Goal: Task Accomplishment & Management: Manage account settings

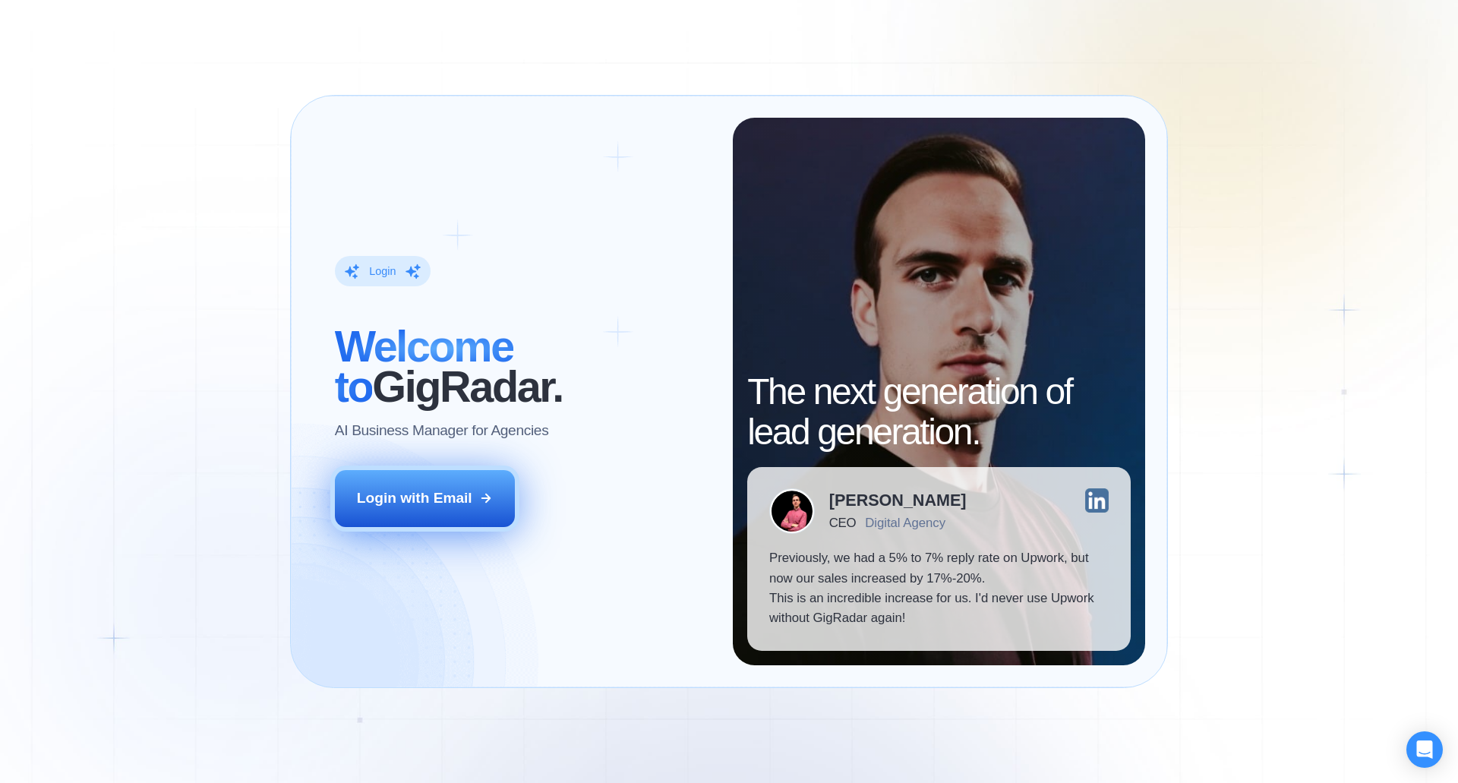
click at [436, 501] on div "Login with Email" at bounding box center [414, 498] width 115 height 20
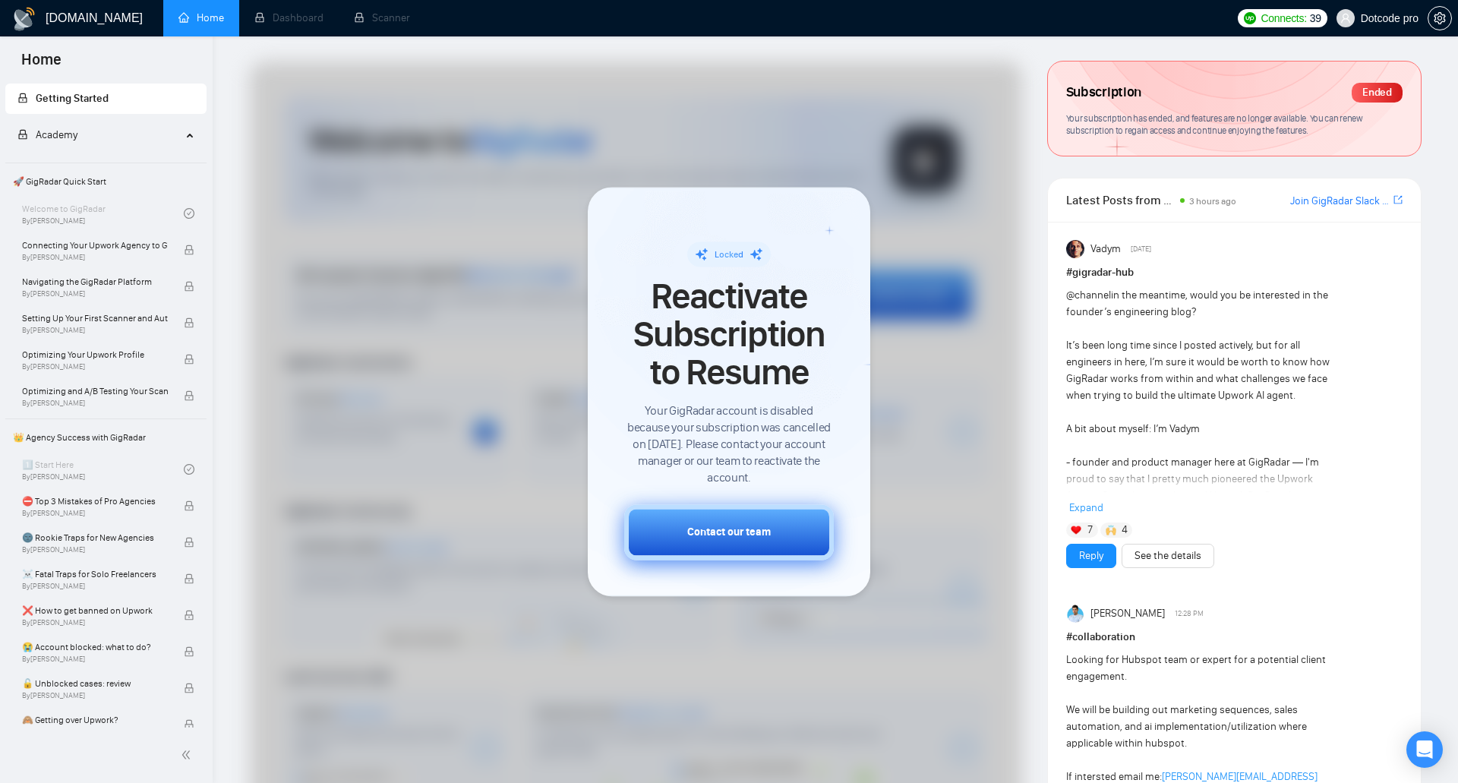
click at [763, 530] on div "Contact our team" at bounding box center [729, 532] width 84 height 16
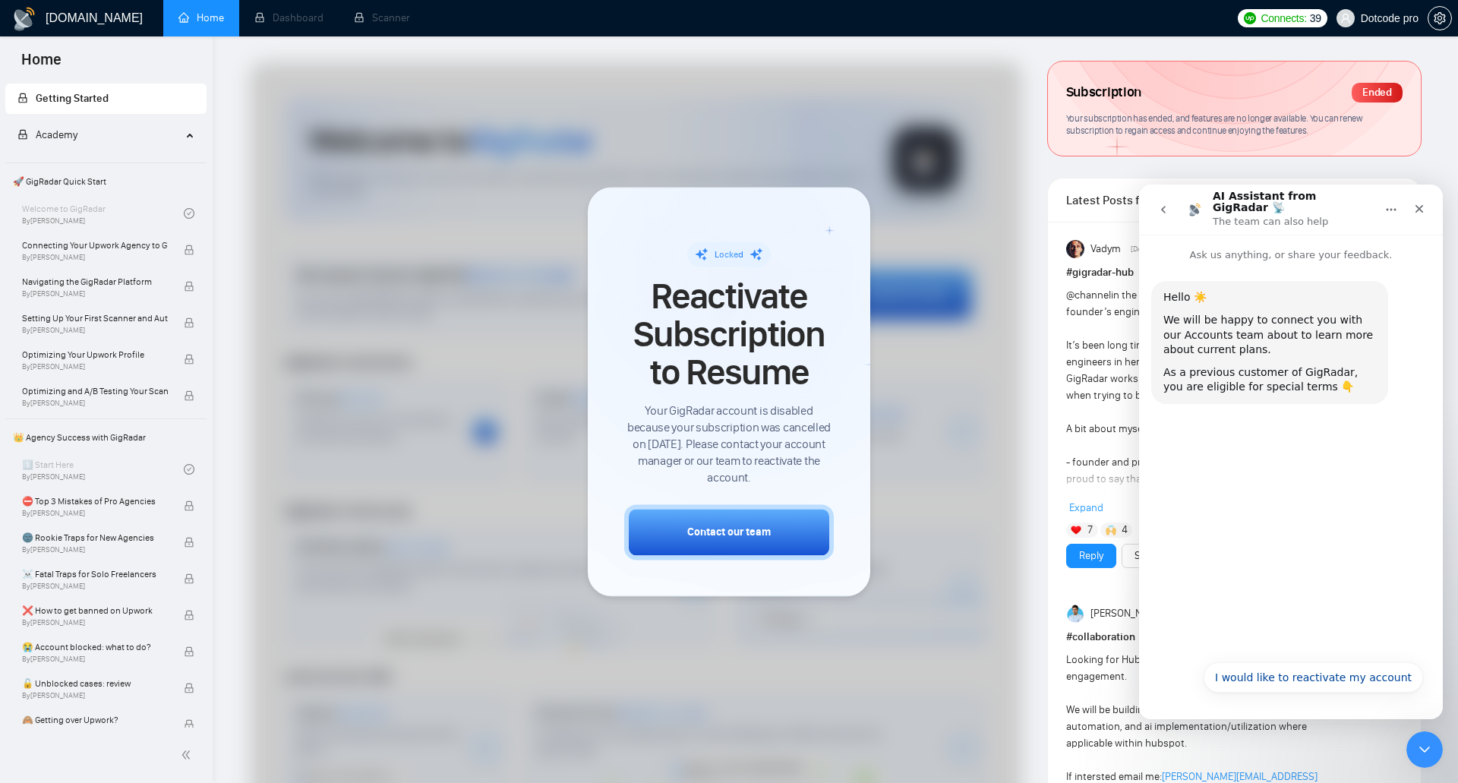
click at [1142, 115] on span "Your subscription has ended, and features are no longer available. You can rene…" at bounding box center [1214, 124] width 297 height 24
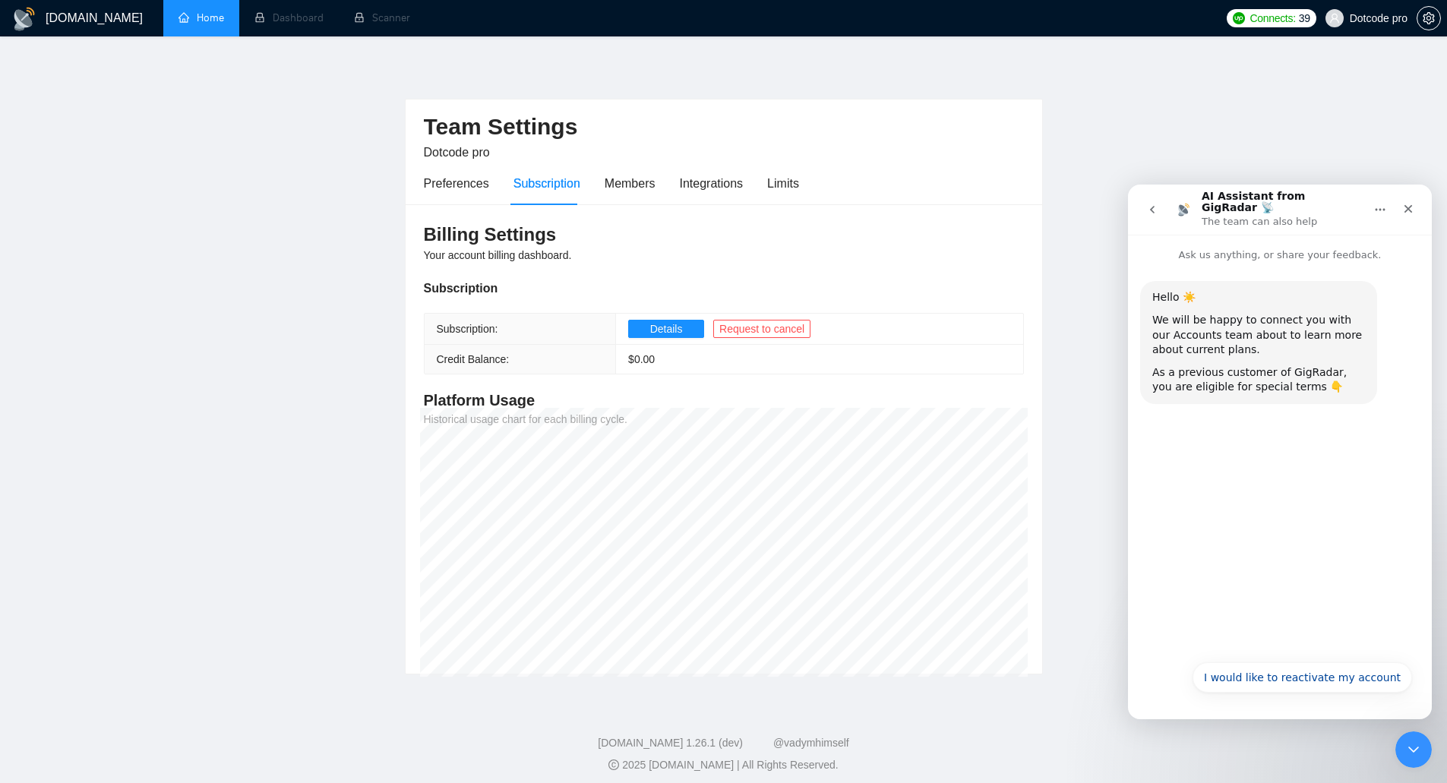
click at [217, 21] on link "Home" at bounding box center [201, 17] width 46 height 13
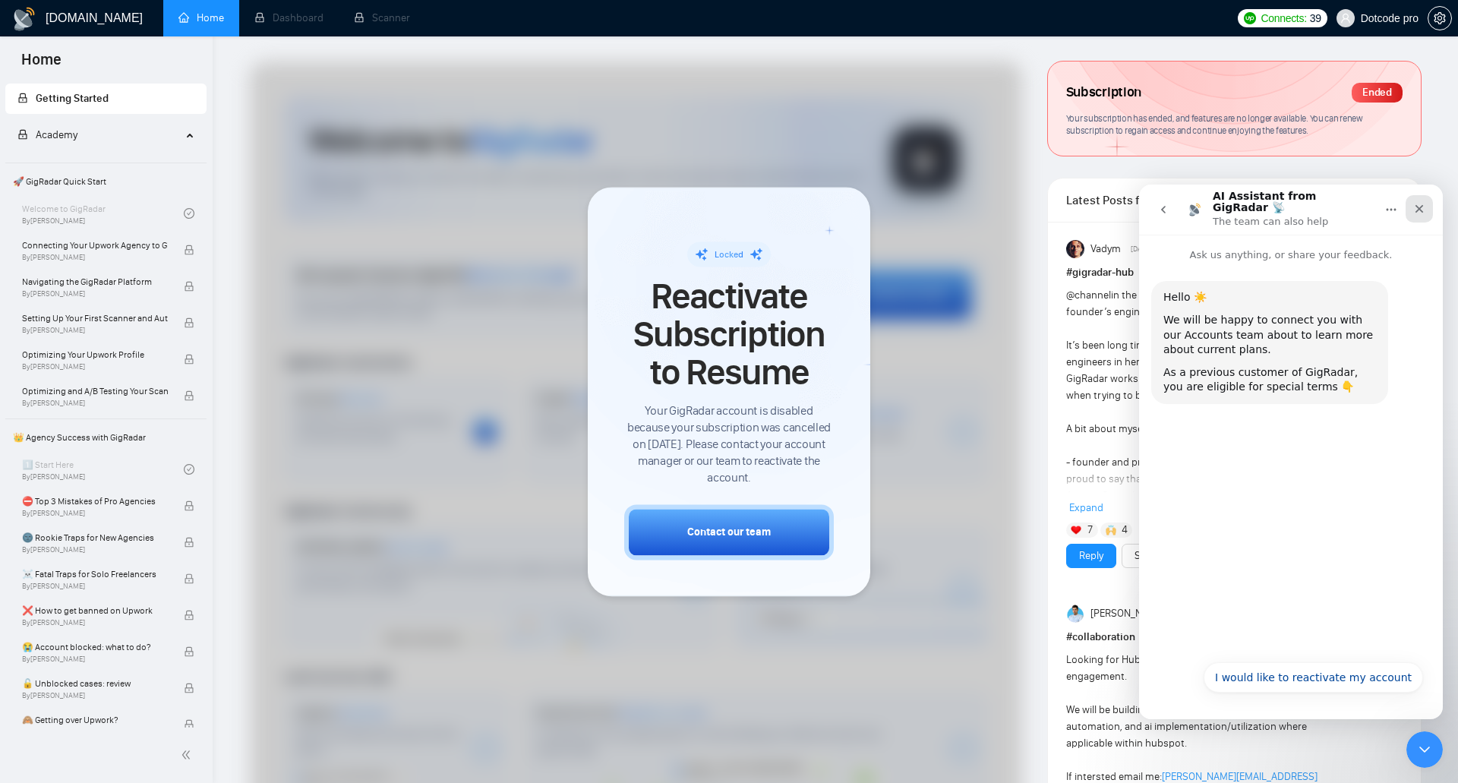
click at [1421, 207] on icon "Close" at bounding box center [1420, 209] width 8 height 8
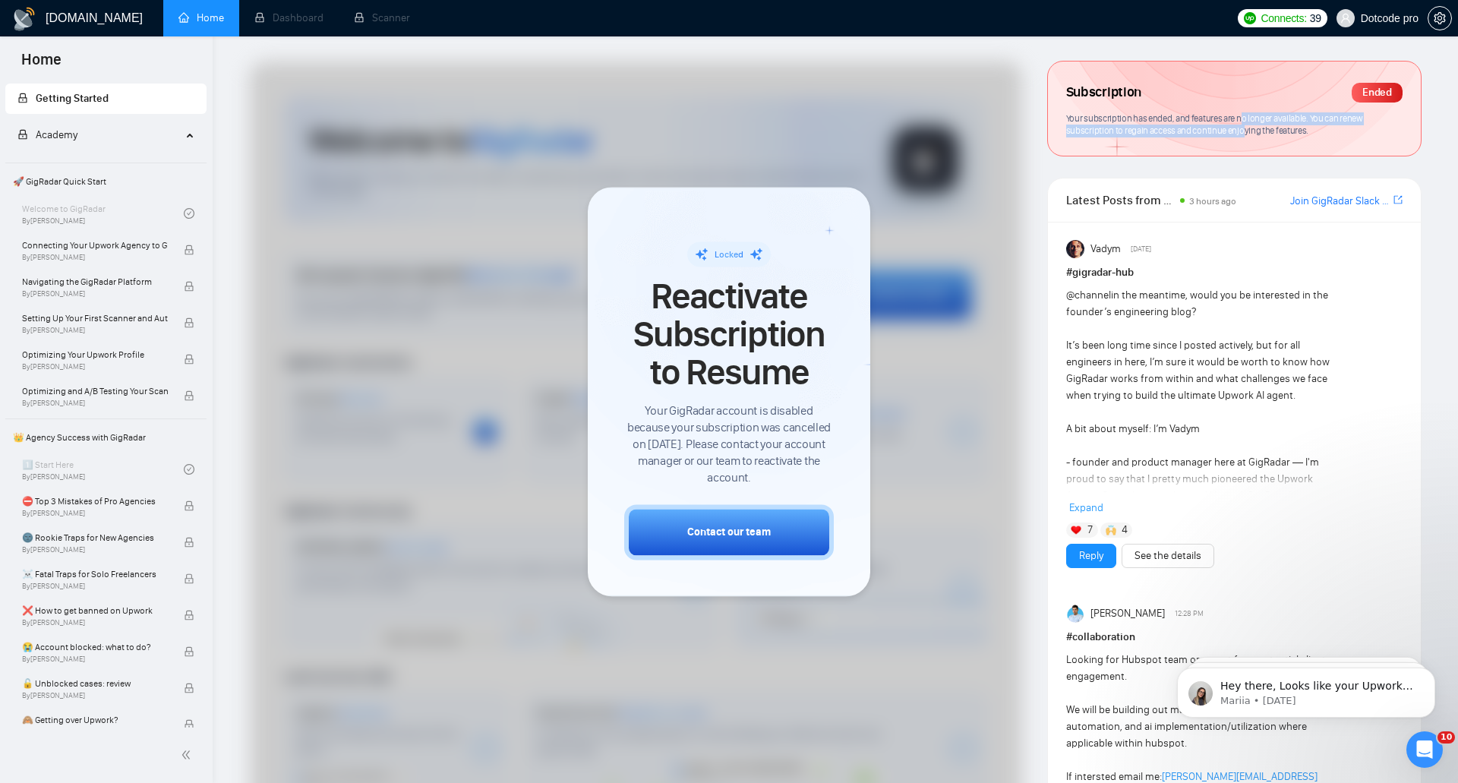
click at [1244, 125] on div "Your subscription has ended, and features are no longer available. You can rene…" at bounding box center [1234, 124] width 336 height 25
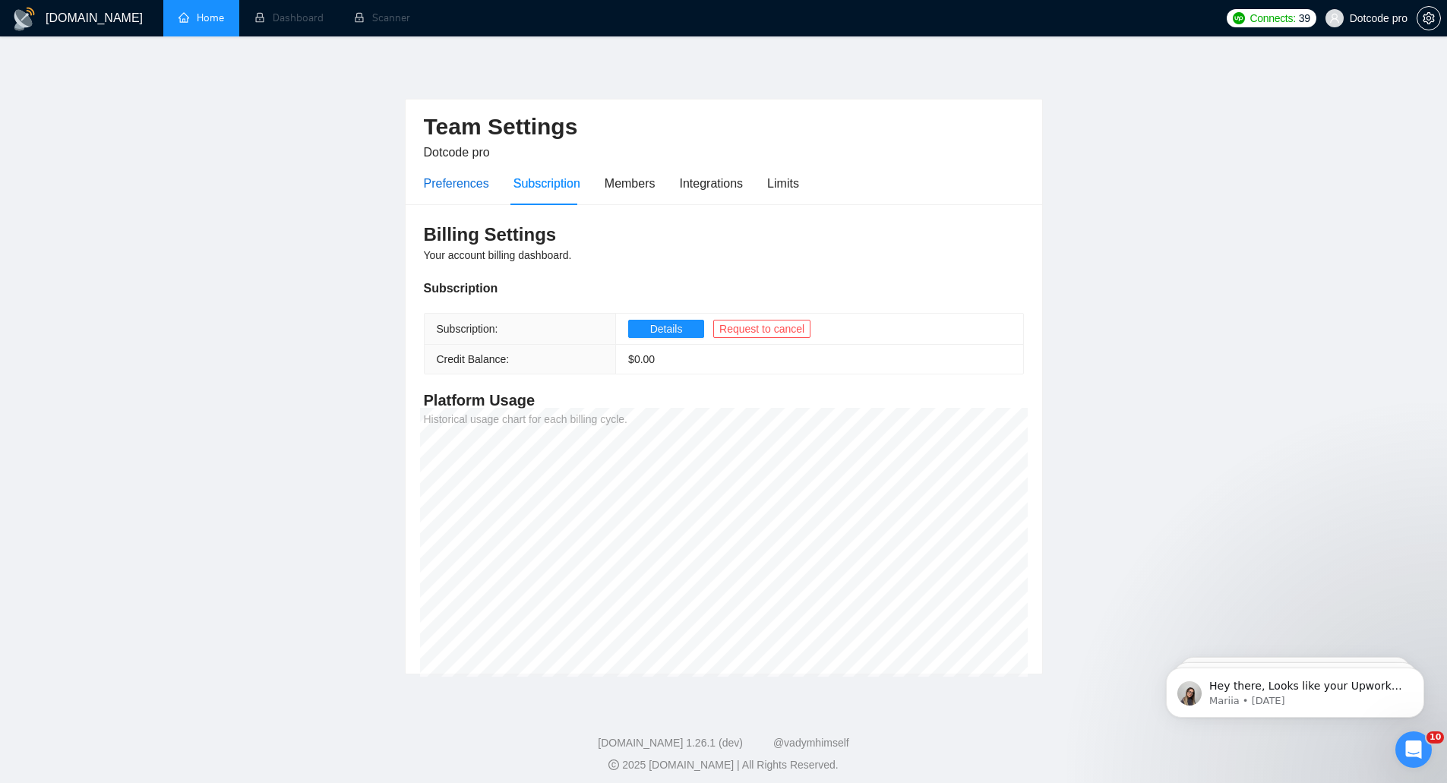
click at [455, 178] on div "Preferences" at bounding box center [456, 183] width 65 height 19
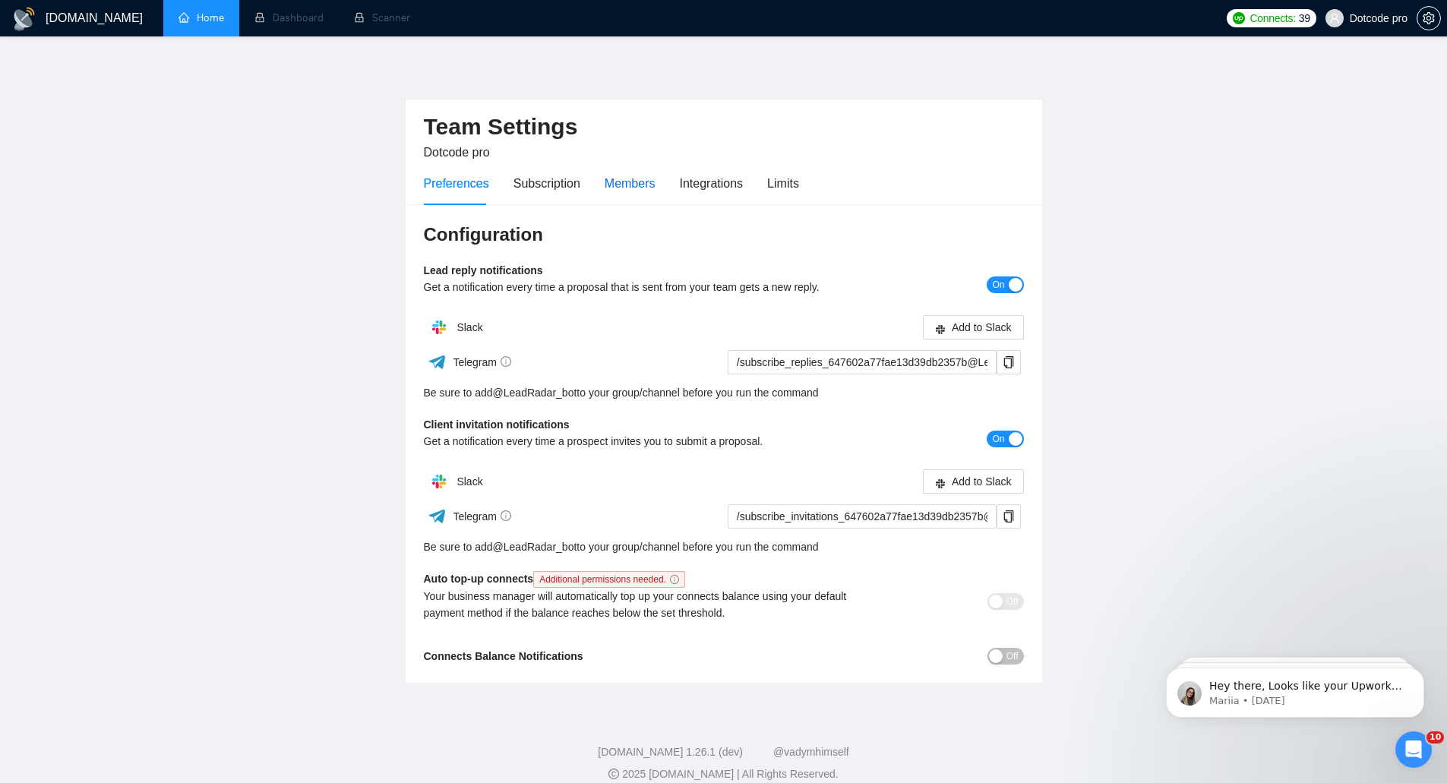
click at [645, 182] on div "Members" at bounding box center [630, 183] width 51 height 19
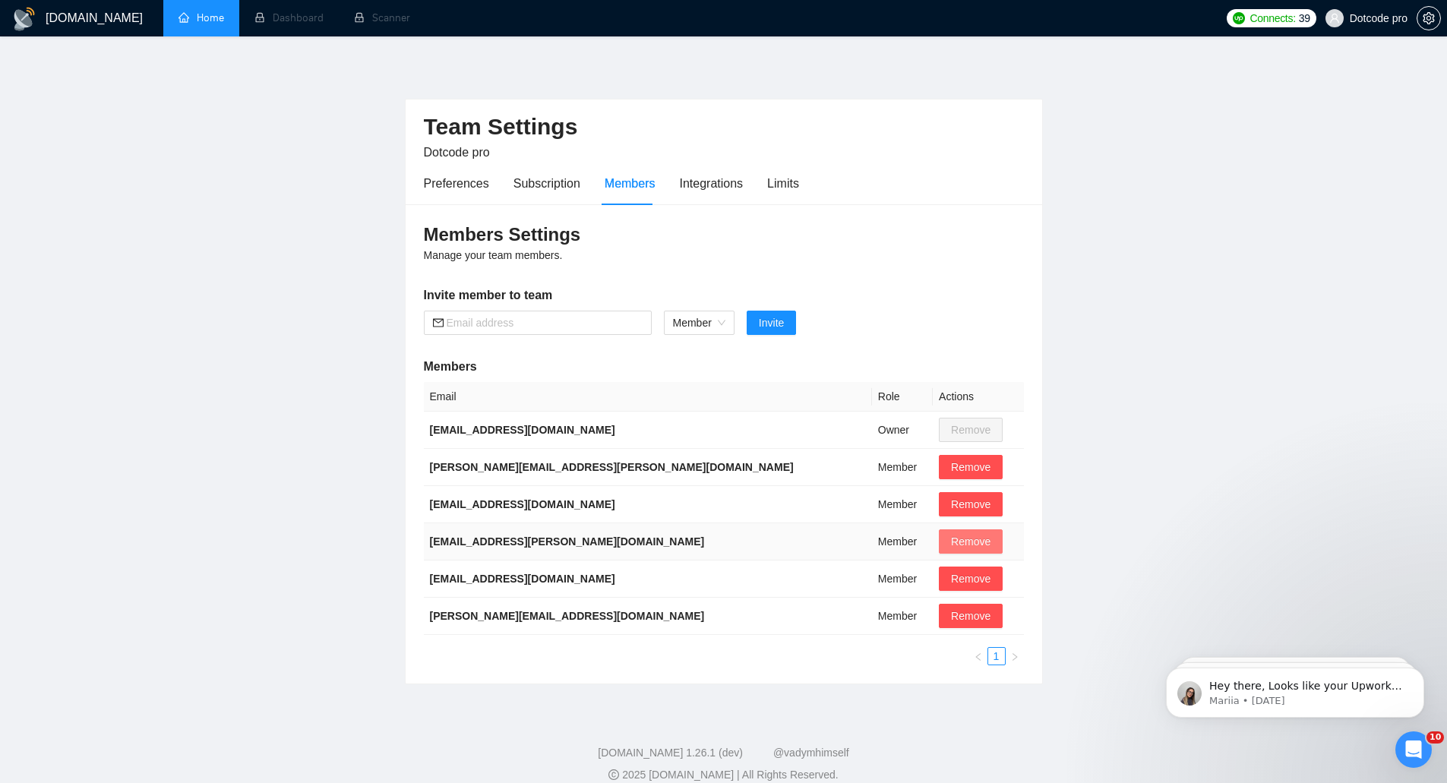
click at [951, 540] on span "Remove" at bounding box center [970, 541] width 39 height 17
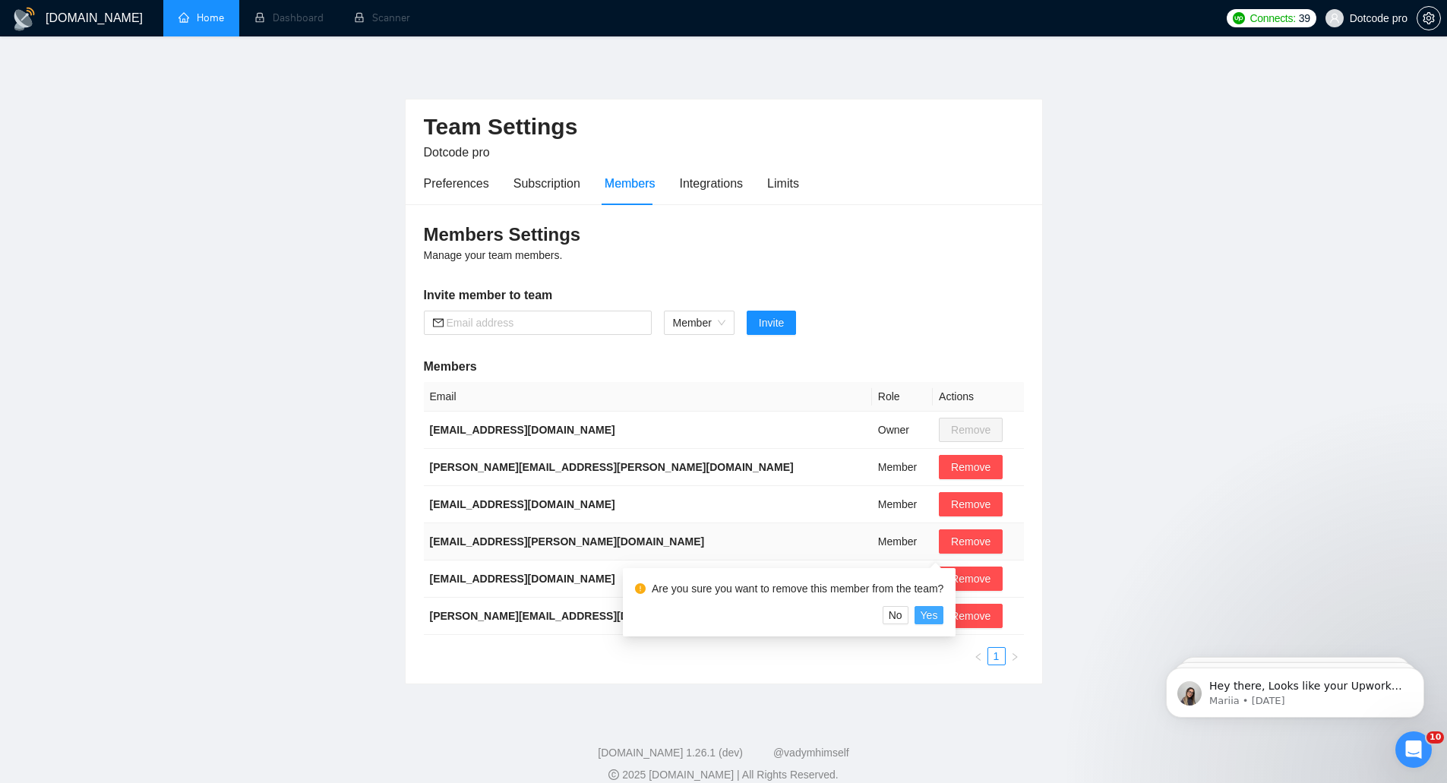
click at [936, 607] on span "Yes" at bounding box center [929, 615] width 17 height 17
click at [935, 620] on span "Yes" at bounding box center [929, 615] width 17 height 17
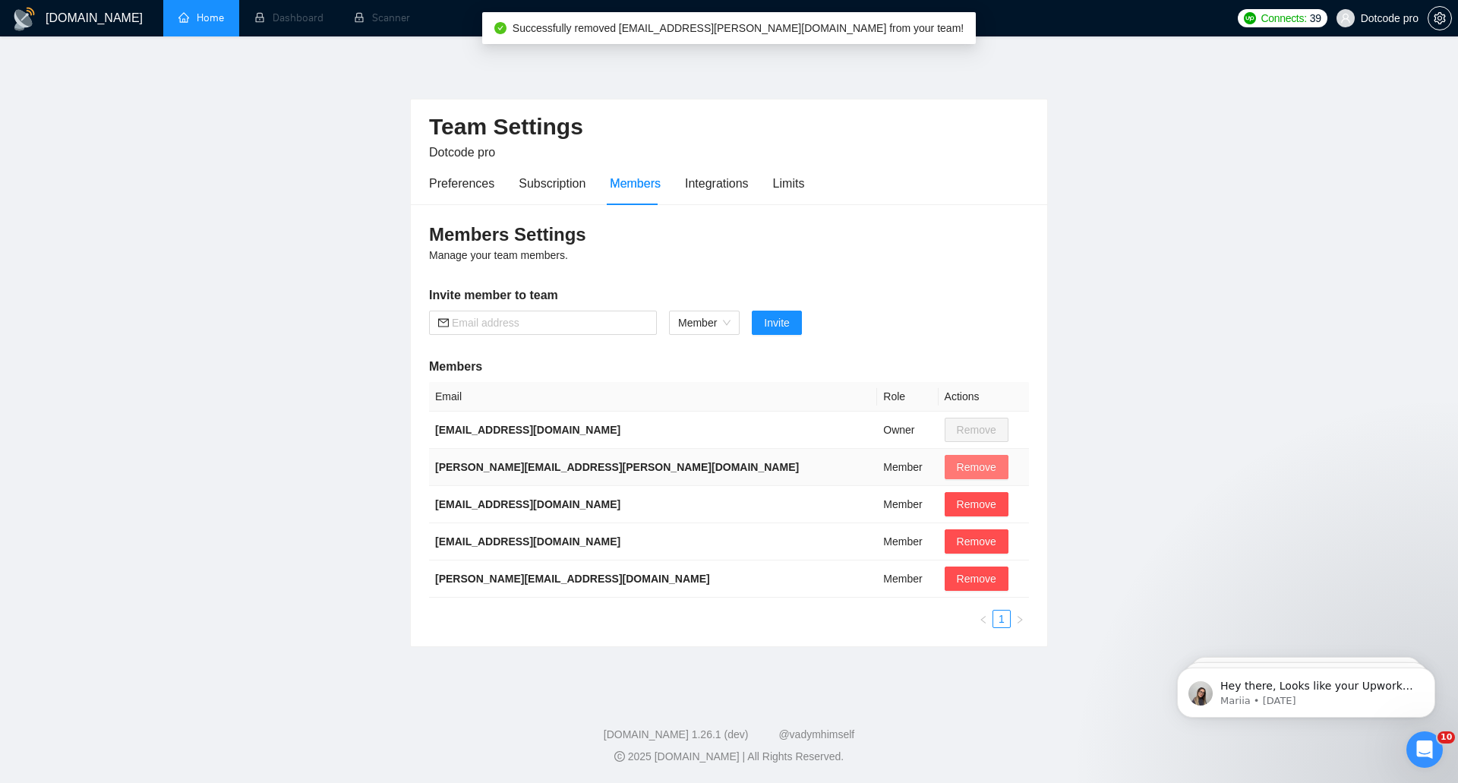
click at [945, 476] on button "Remove" at bounding box center [977, 467] width 64 height 24
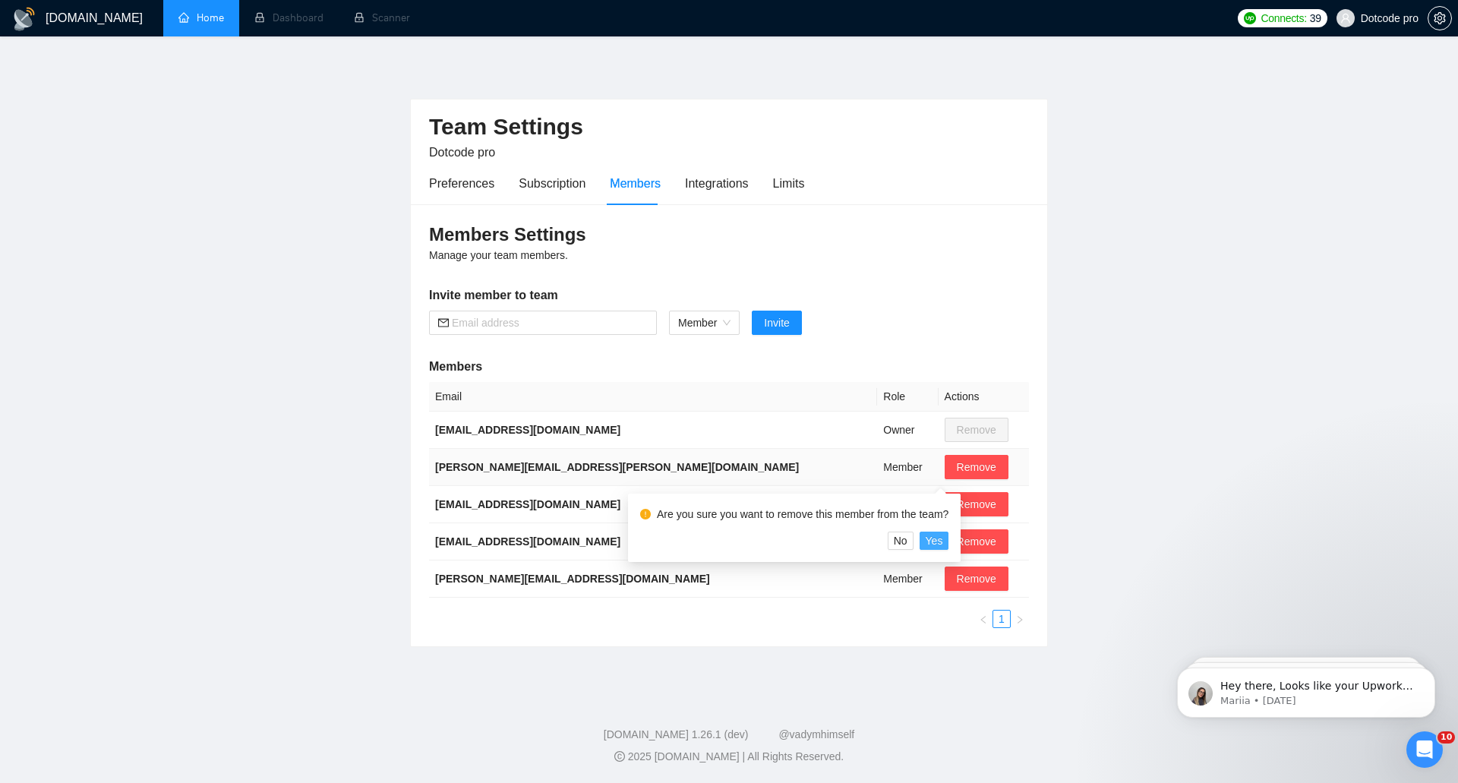
click at [943, 542] on button "Yes" at bounding box center [935, 541] width 30 height 18
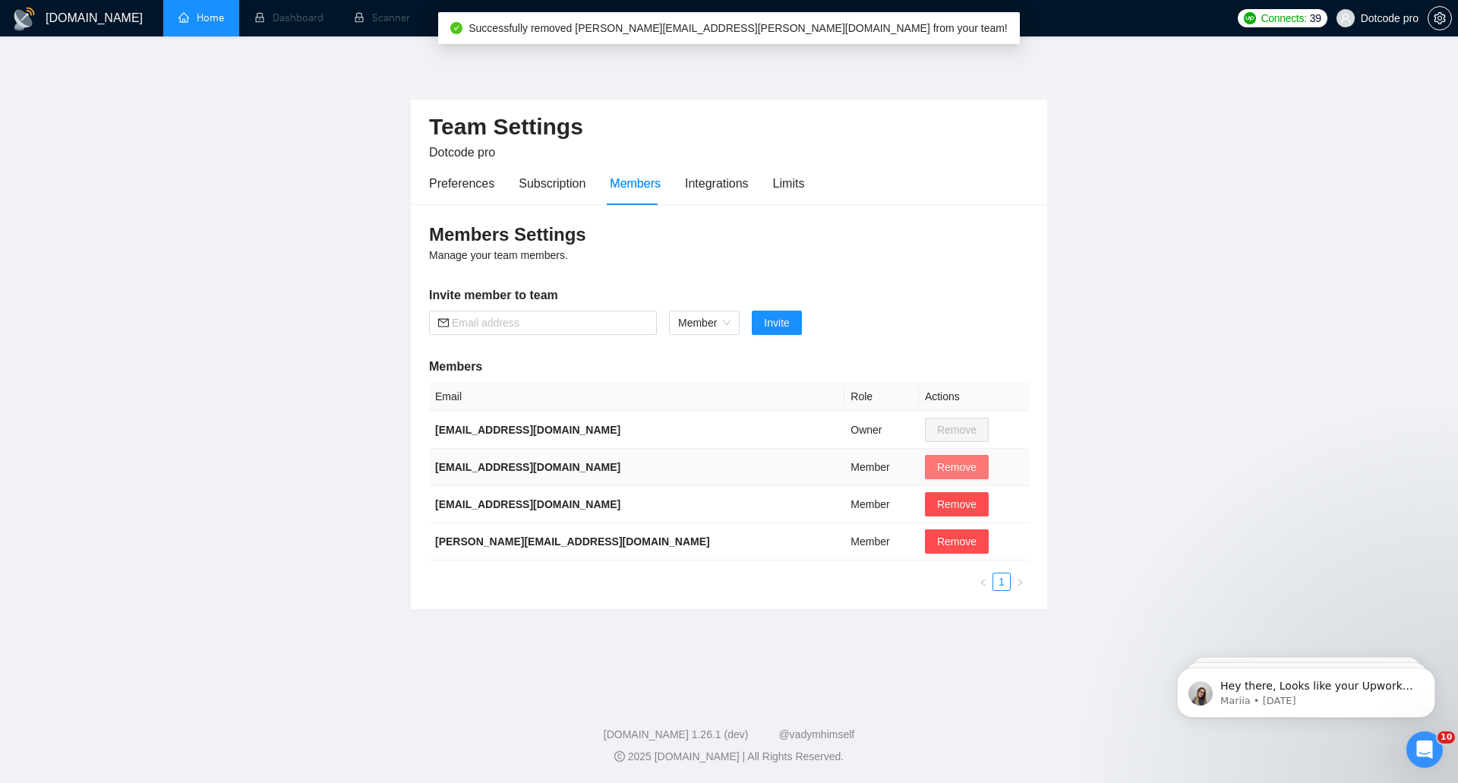
click at [937, 463] on span "Remove" at bounding box center [956, 467] width 39 height 17
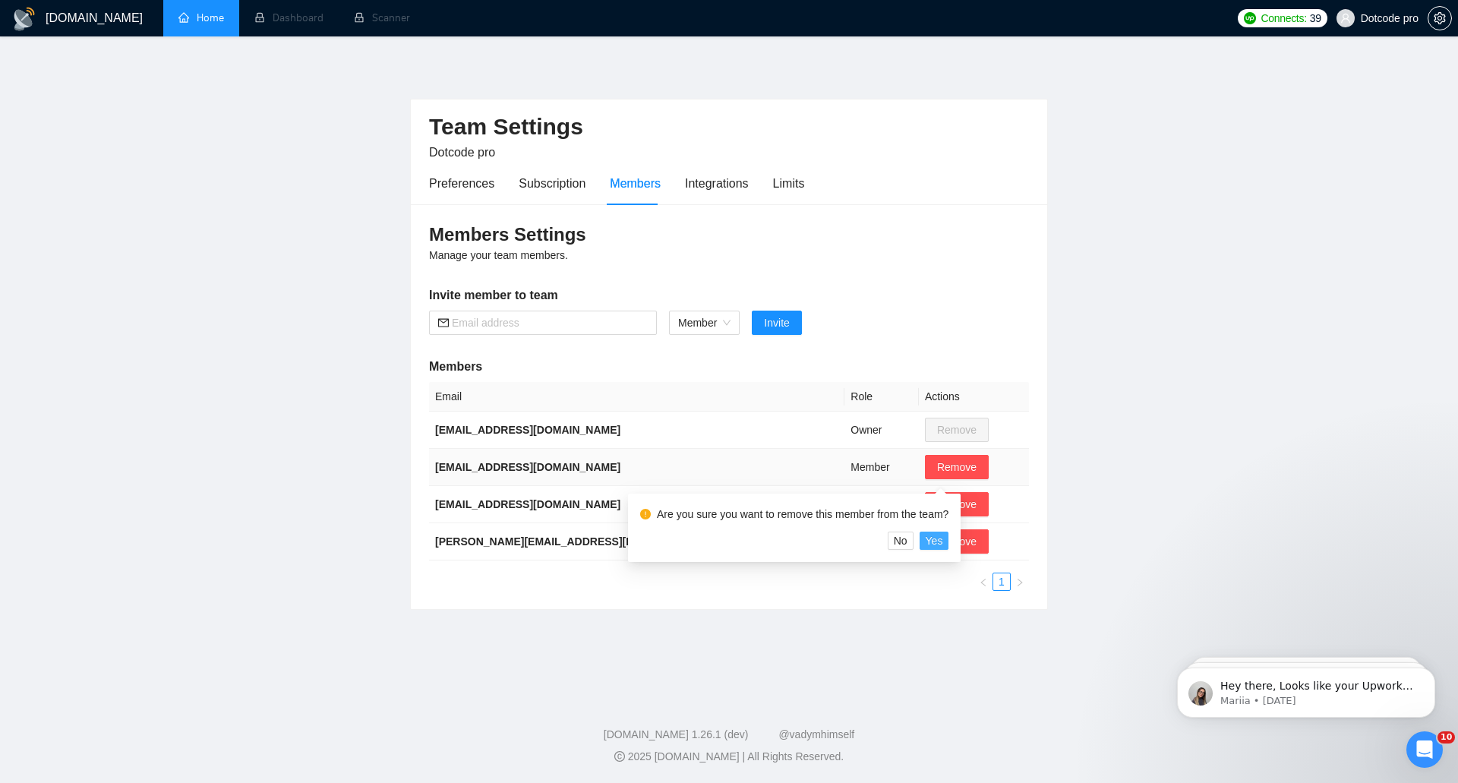
click at [940, 540] on span "Yes" at bounding box center [934, 540] width 17 height 17
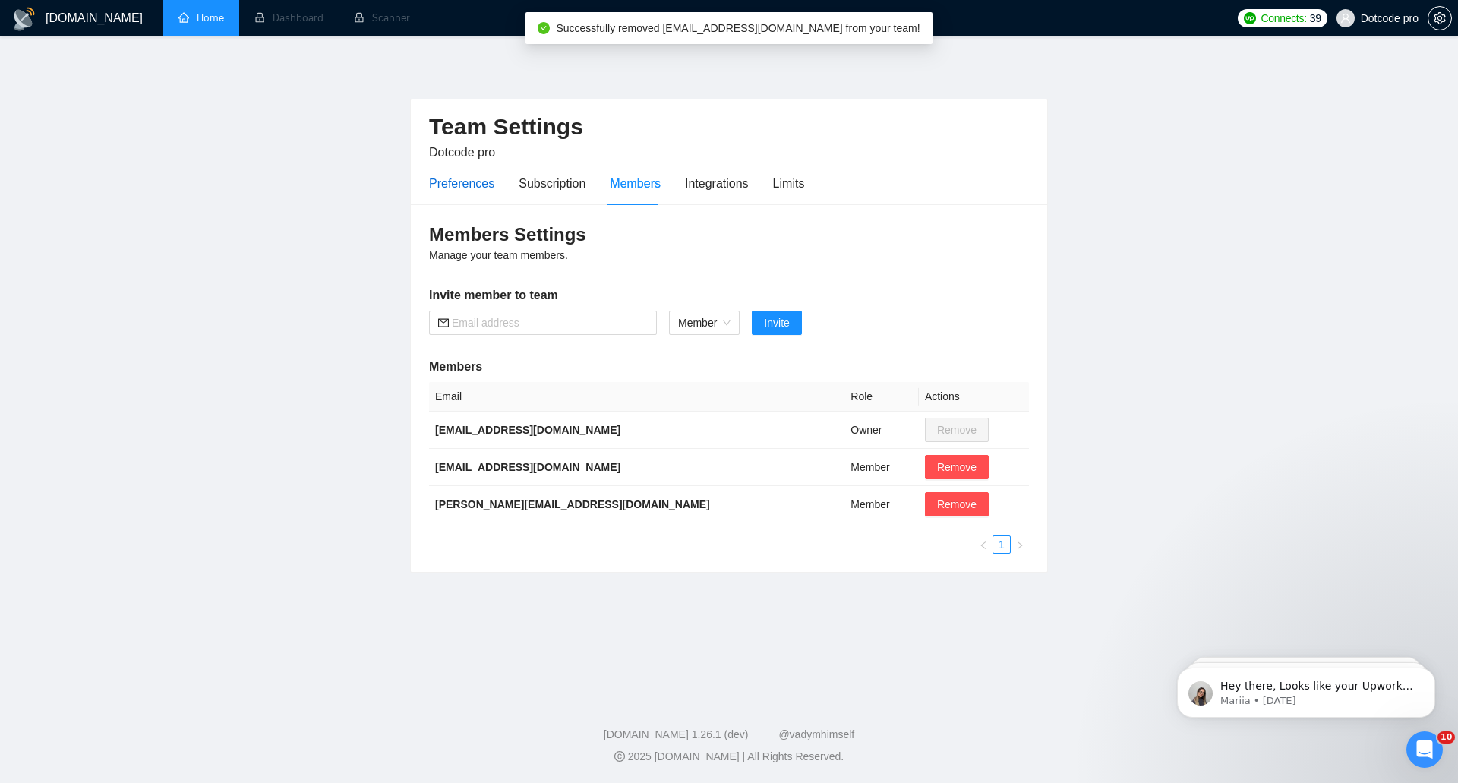
click at [447, 185] on div "Preferences" at bounding box center [461, 183] width 65 height 19
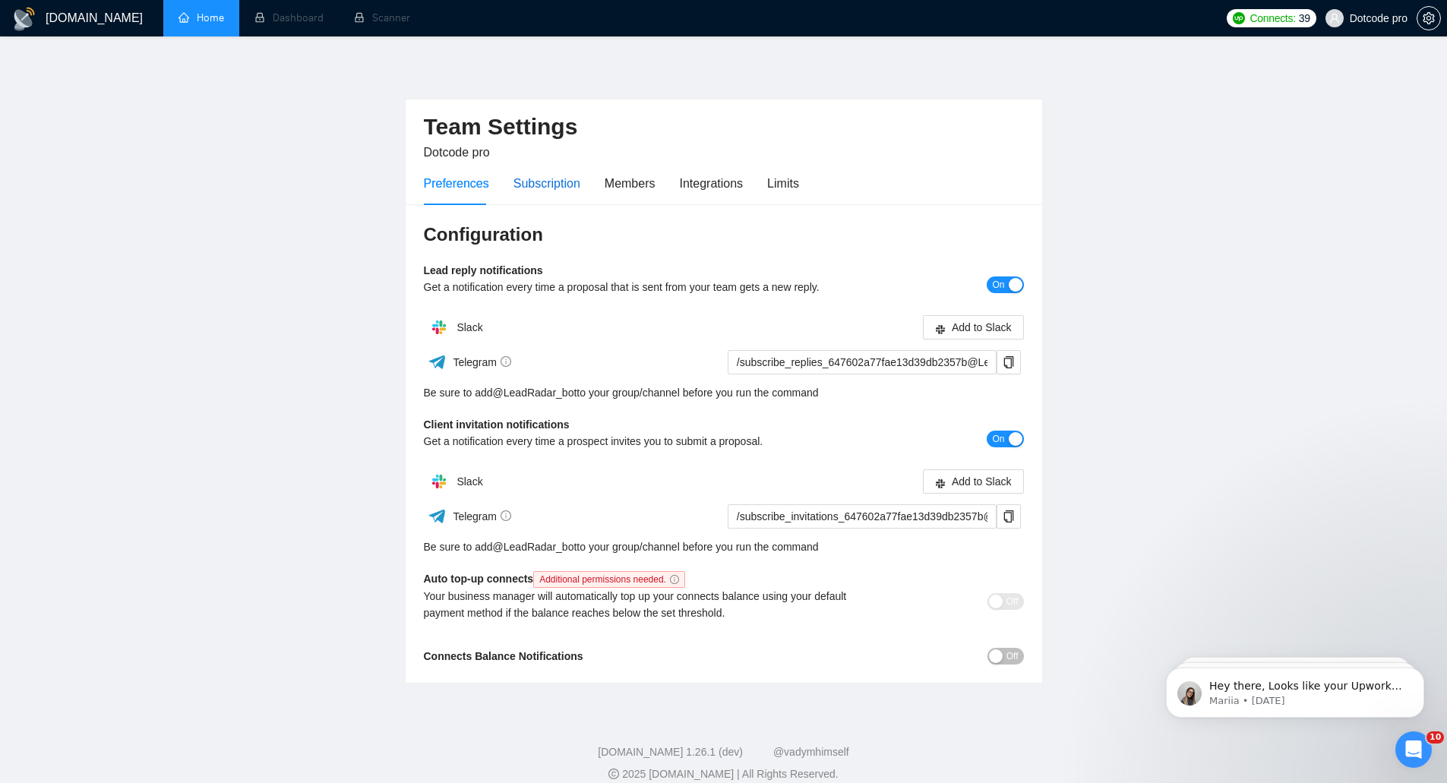
click at [534, 182] on div "Subscription" at bounding box center [546, 183] width 67 height 19
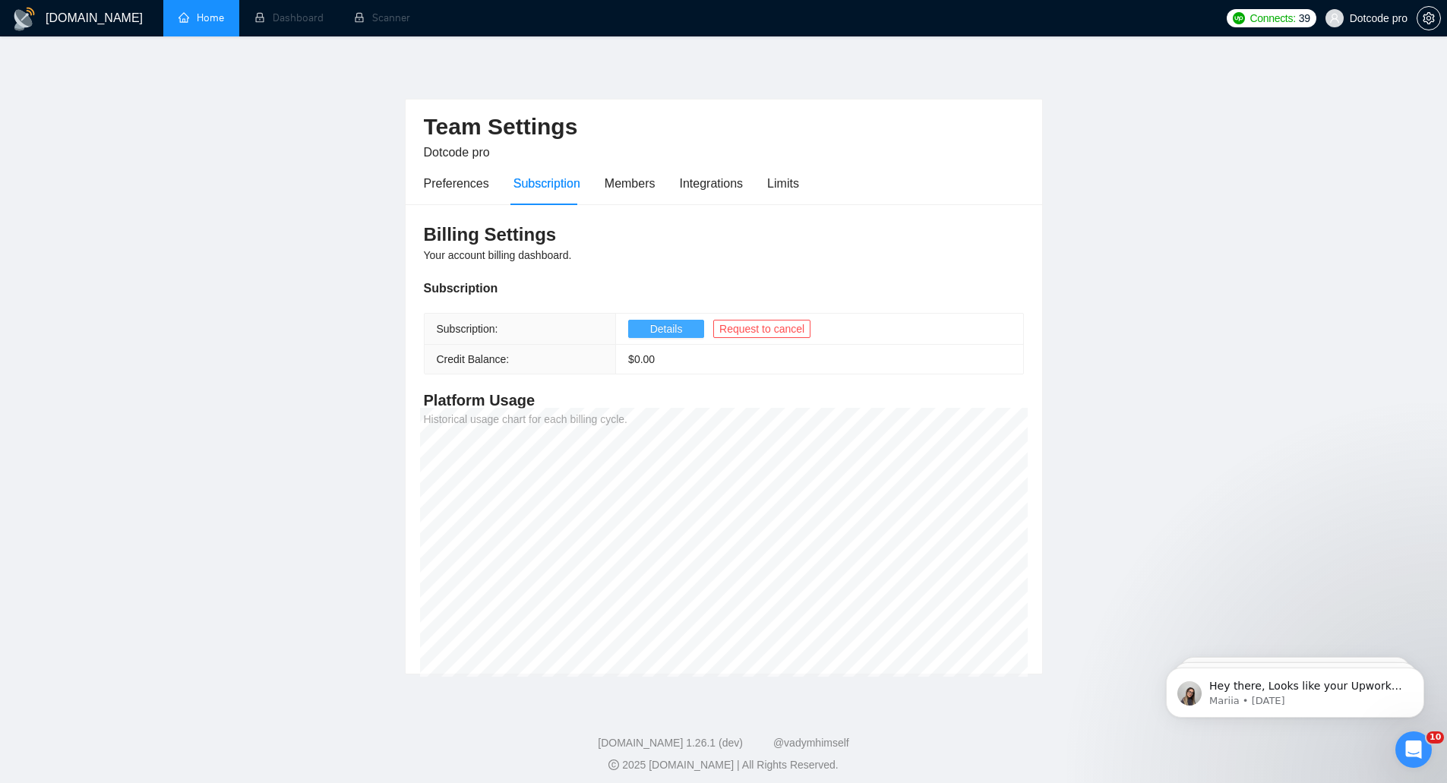
click at [687, 322] on button "Details" at bounding box center [666, 329] width 76 height 18
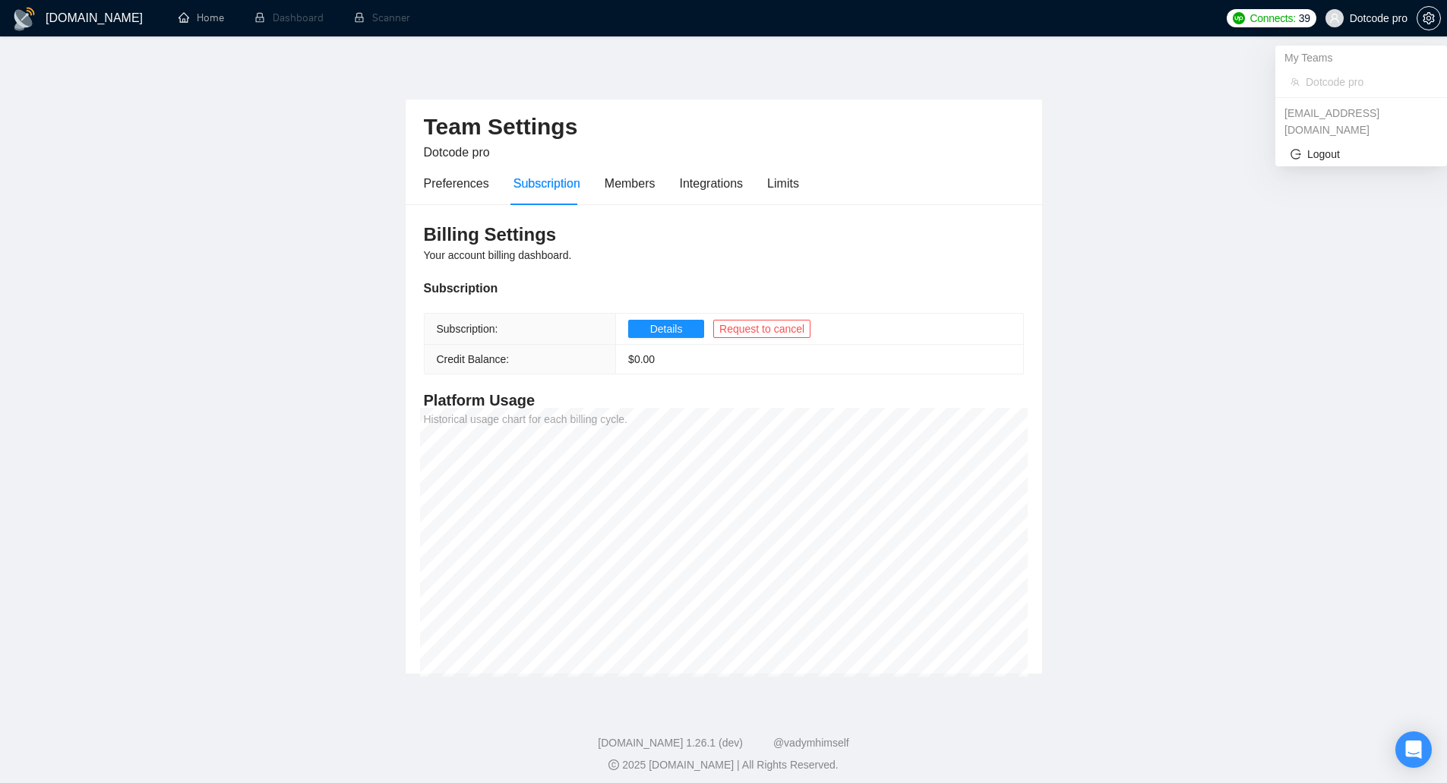
click at [1372, 18] on span "Dotcode pro" at bounding box center [1379, 18] width 58 height 0
click at [1437, 14] on span "setting" at bounding box center [1428, 18] width 23 height 12
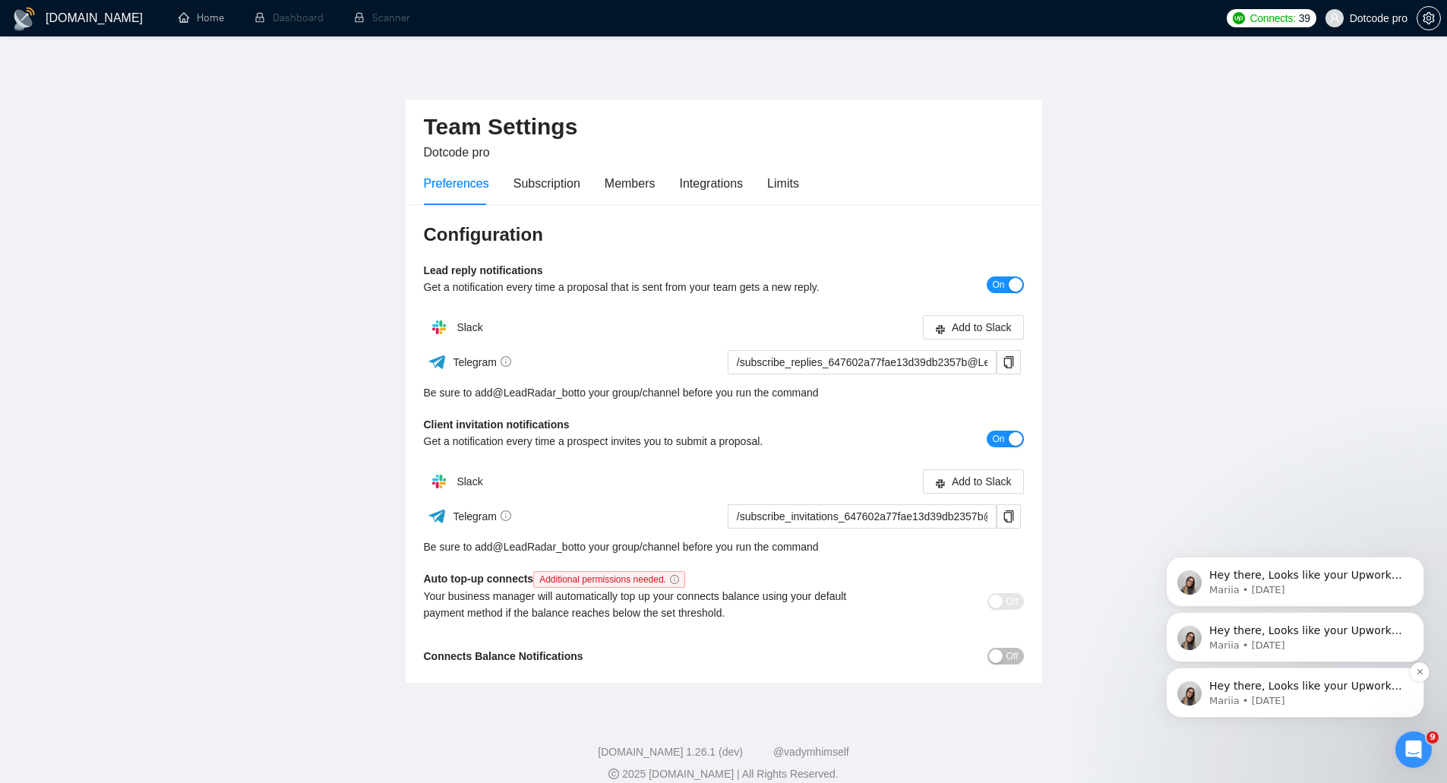
click at [1319, 696] on p "Mariia • 5w ago" at bounding box center [1307, 701] width 196 height 14
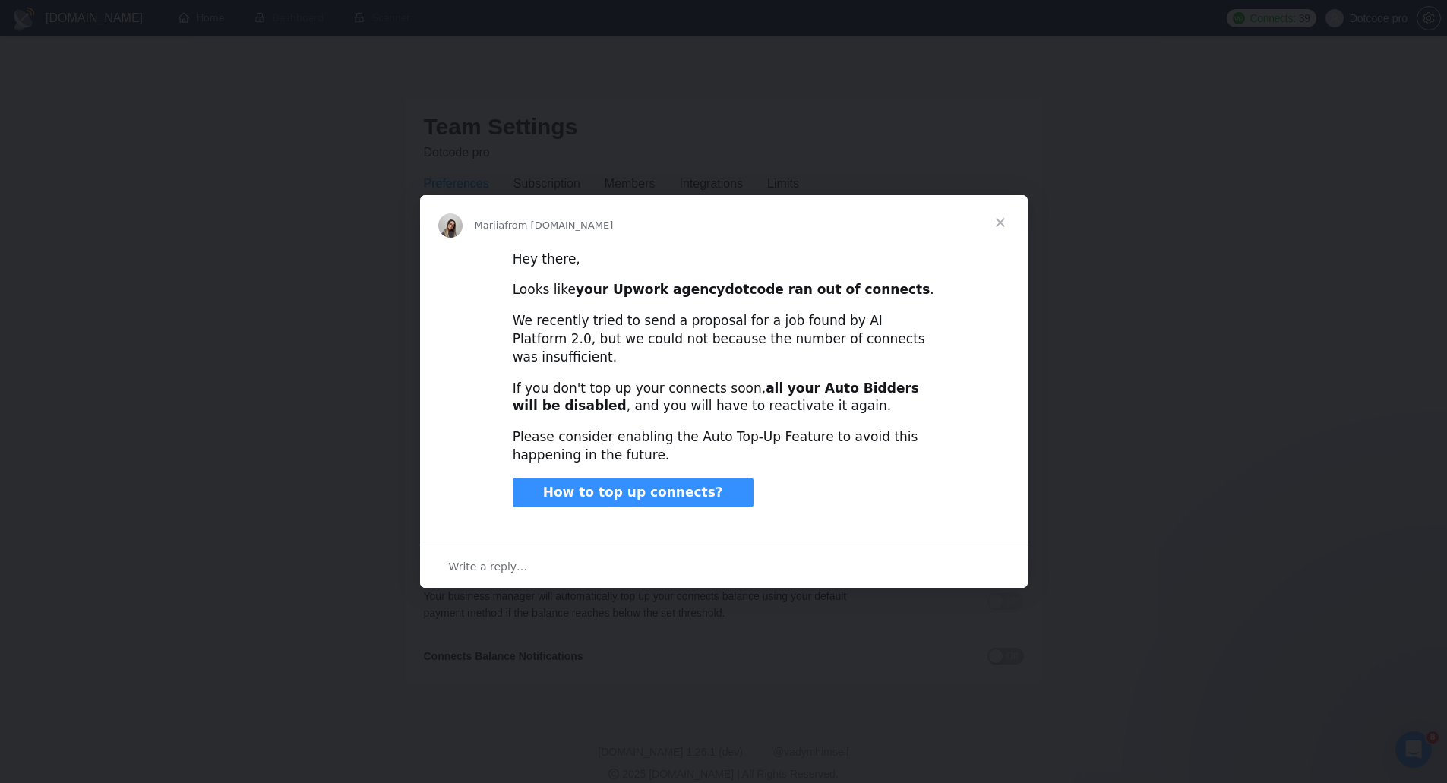
click at [992, 232] on span "Close" at bounding box center [1000, 222] width 55 height 55
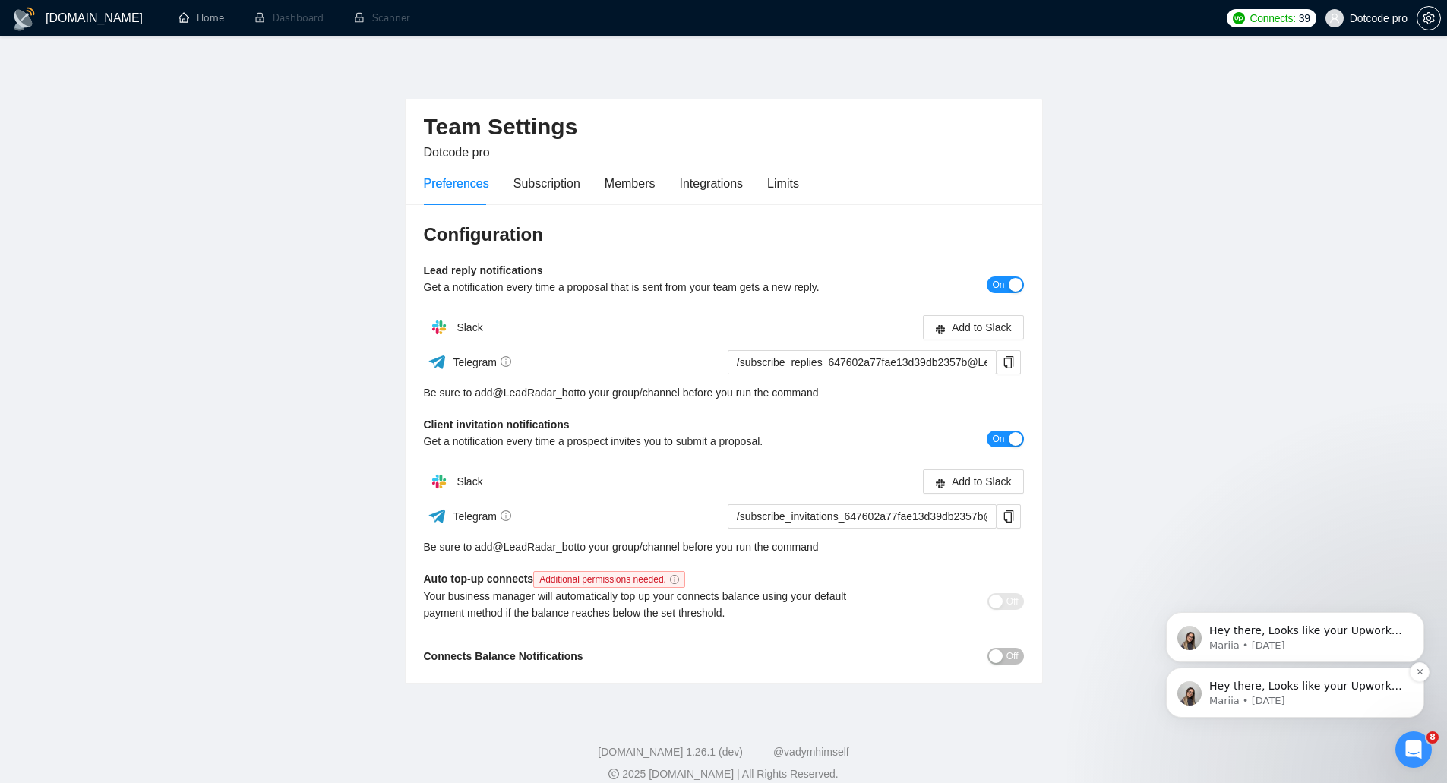
click at [1306, 692] on span "Hey there, Looks like your Upwork agency dotcode ran out of connects. We recent…" at bounding box center [1307, 769] width 196 height 178
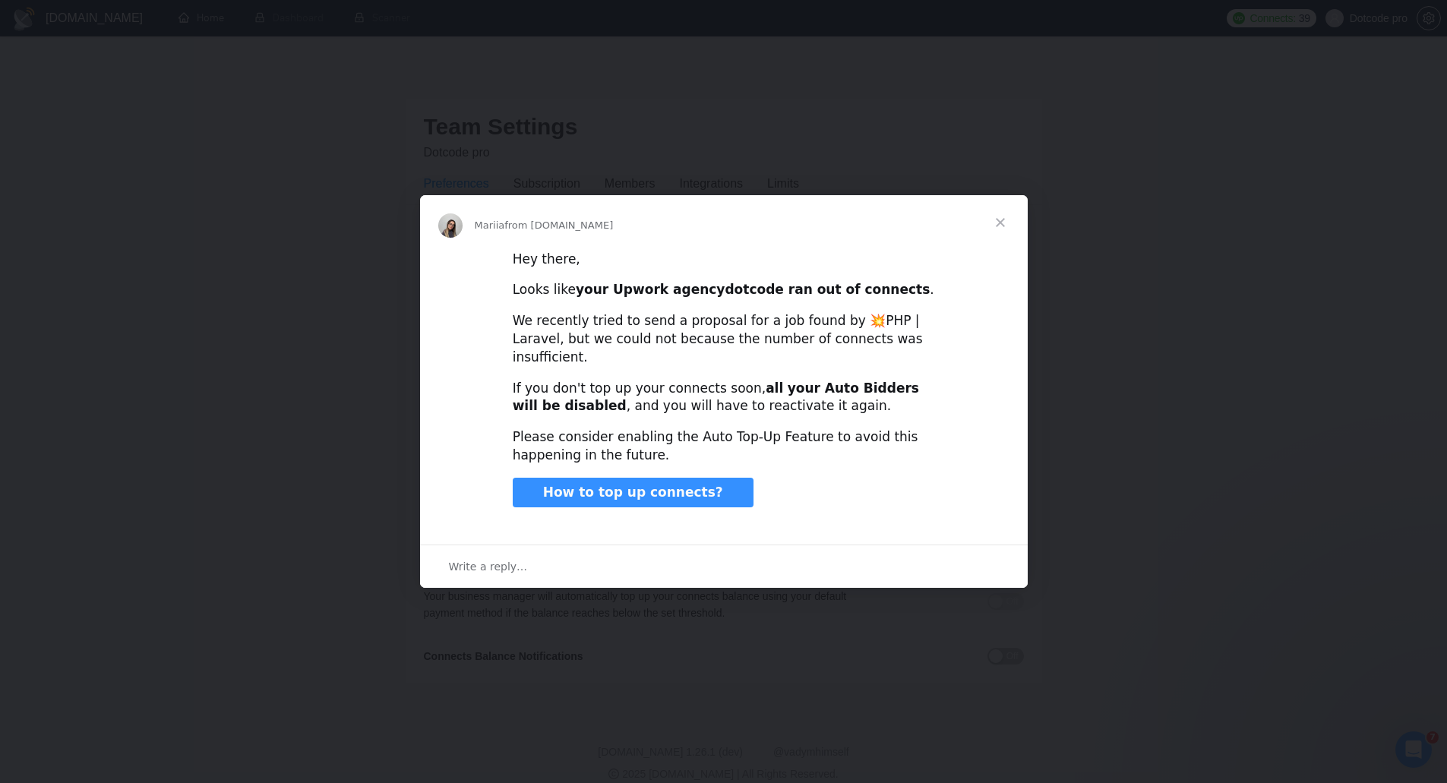
click at [1004, 220] on span "Close" at bounding box center [1000, 222] width 55 height 55
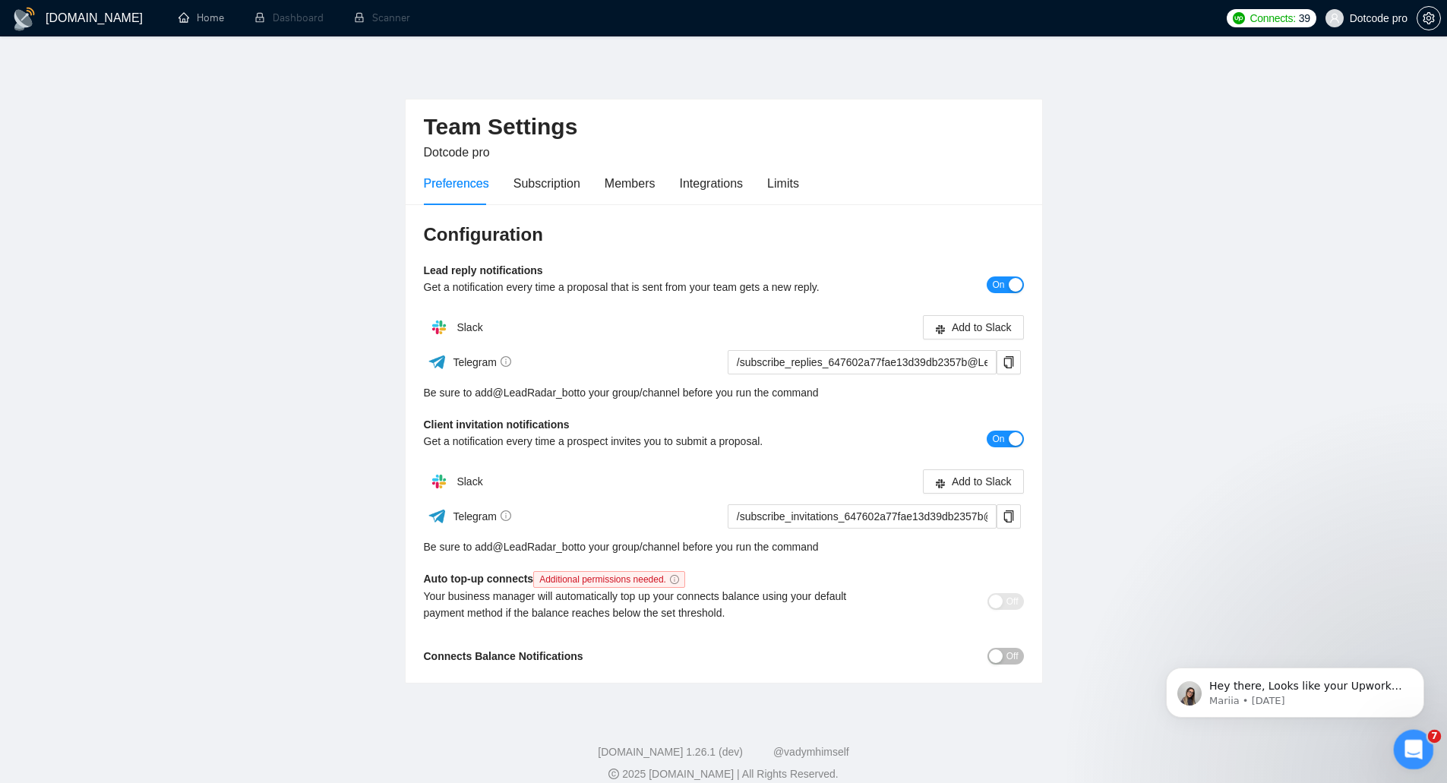
click at [1400, 754] on div "Open Intercom Messenger" at bounding box center [1411, 747] width 50 height 50
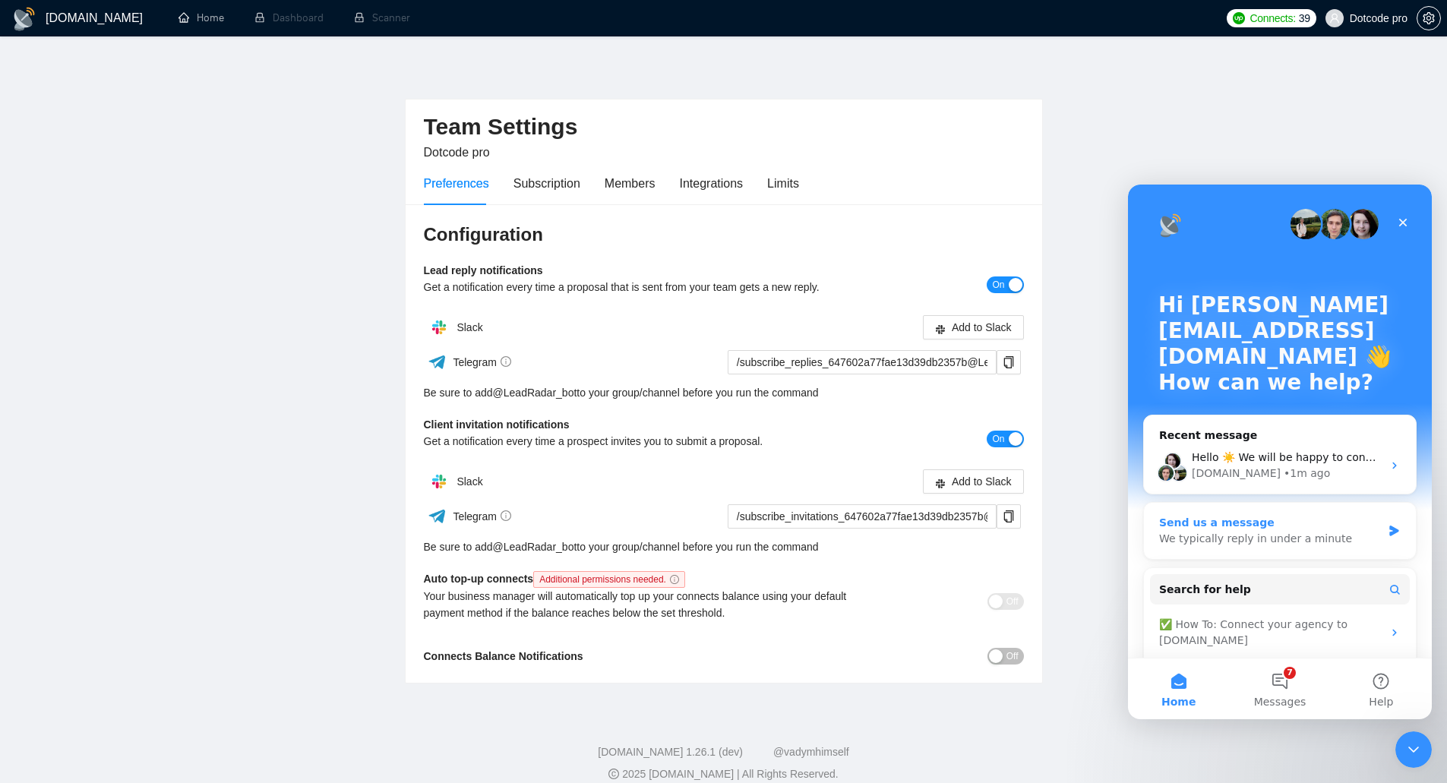
click at [1255, 539] on div "We typically reply in under a minute" at bounding box center [1270, 539] width 223 height 16
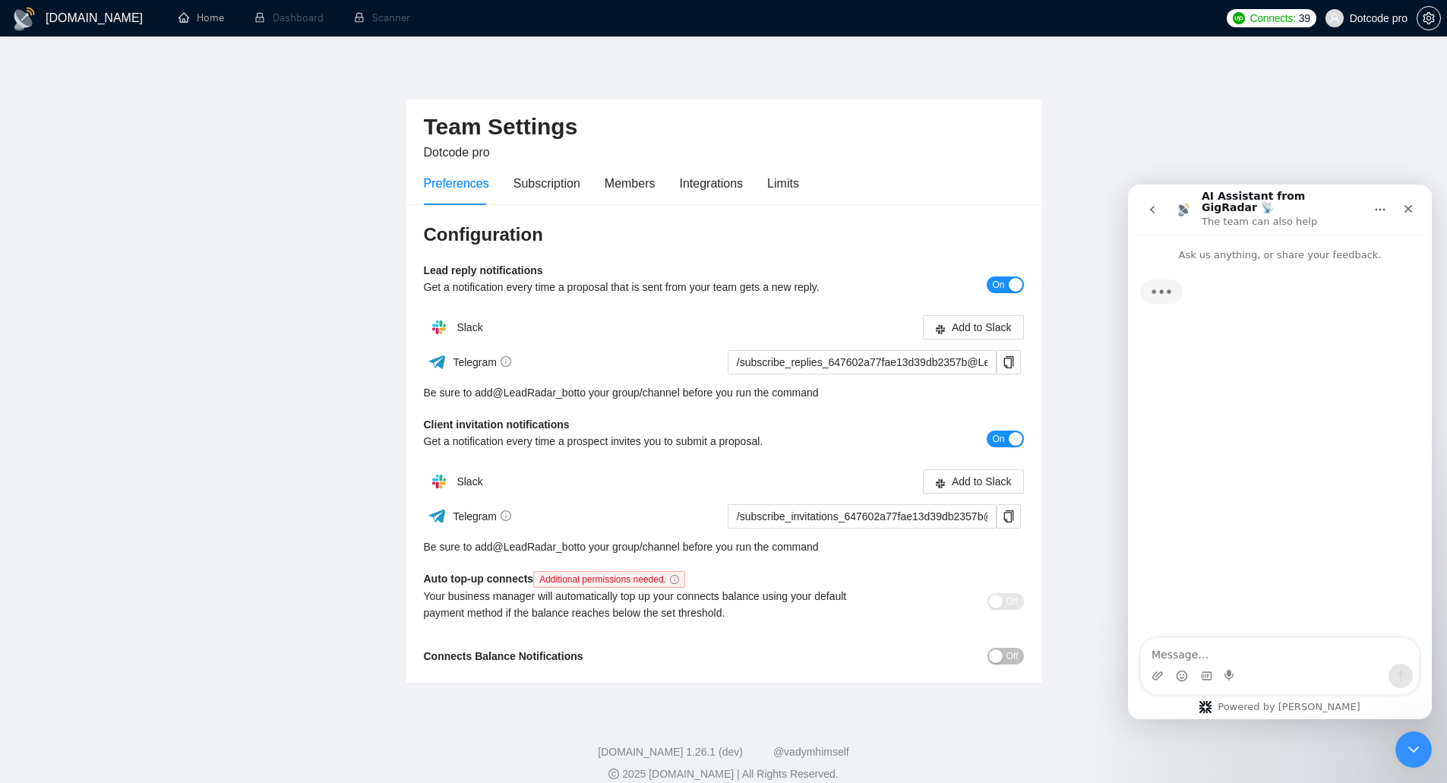
click at [1255, 655] on textarea "Message…" at bounding box center [1280, 651] width 278 height 26
type textarea "I"
type textarea "can i activate my subscription&"
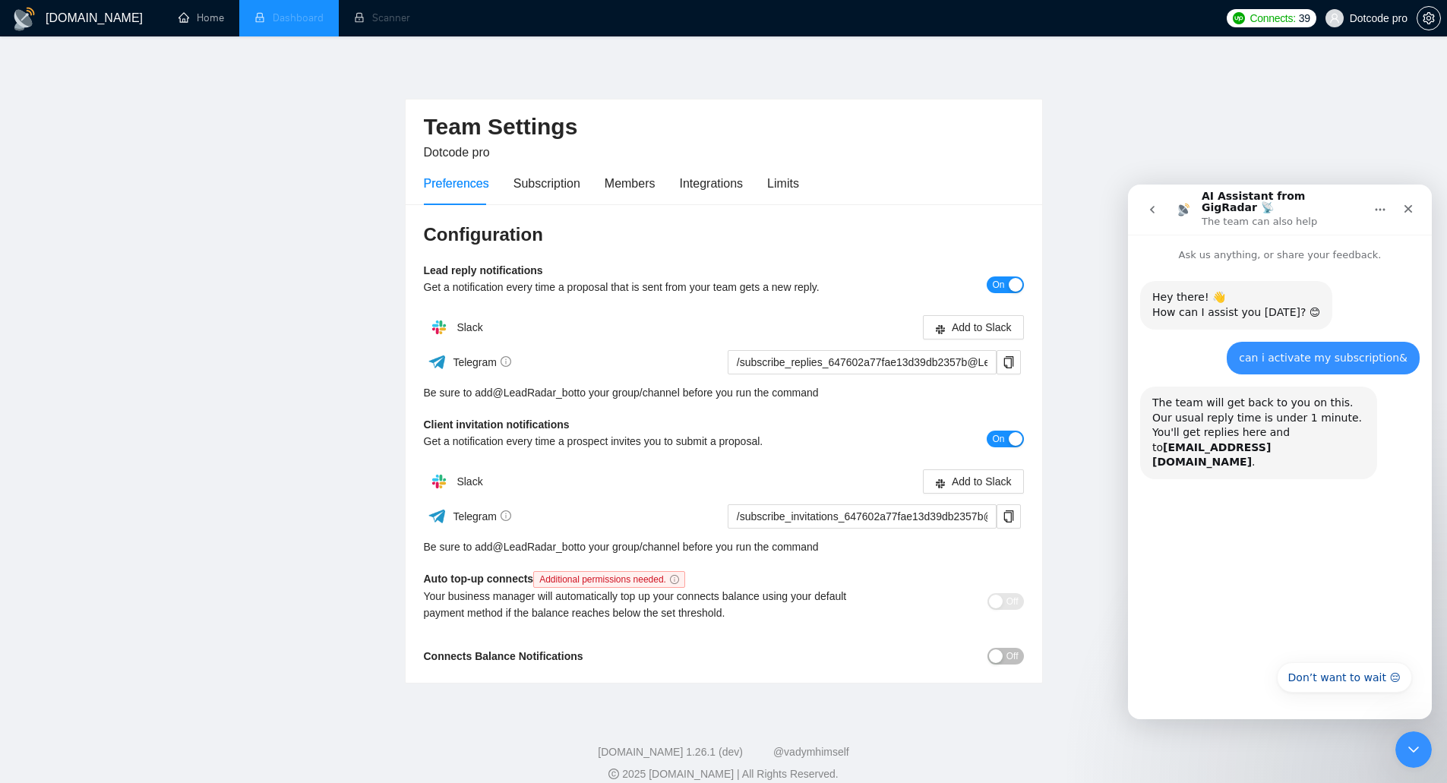
click at [278, 22] on li "Dashboard" at bounding box center [288, 18] width 99 height 36
click at [326, 24] on li "Dashboard" at bounding box center [288, 18] width 99 height 36
click at [359, 21] on li "Scanner" at bounding box center [382, 18] width 87 height 36
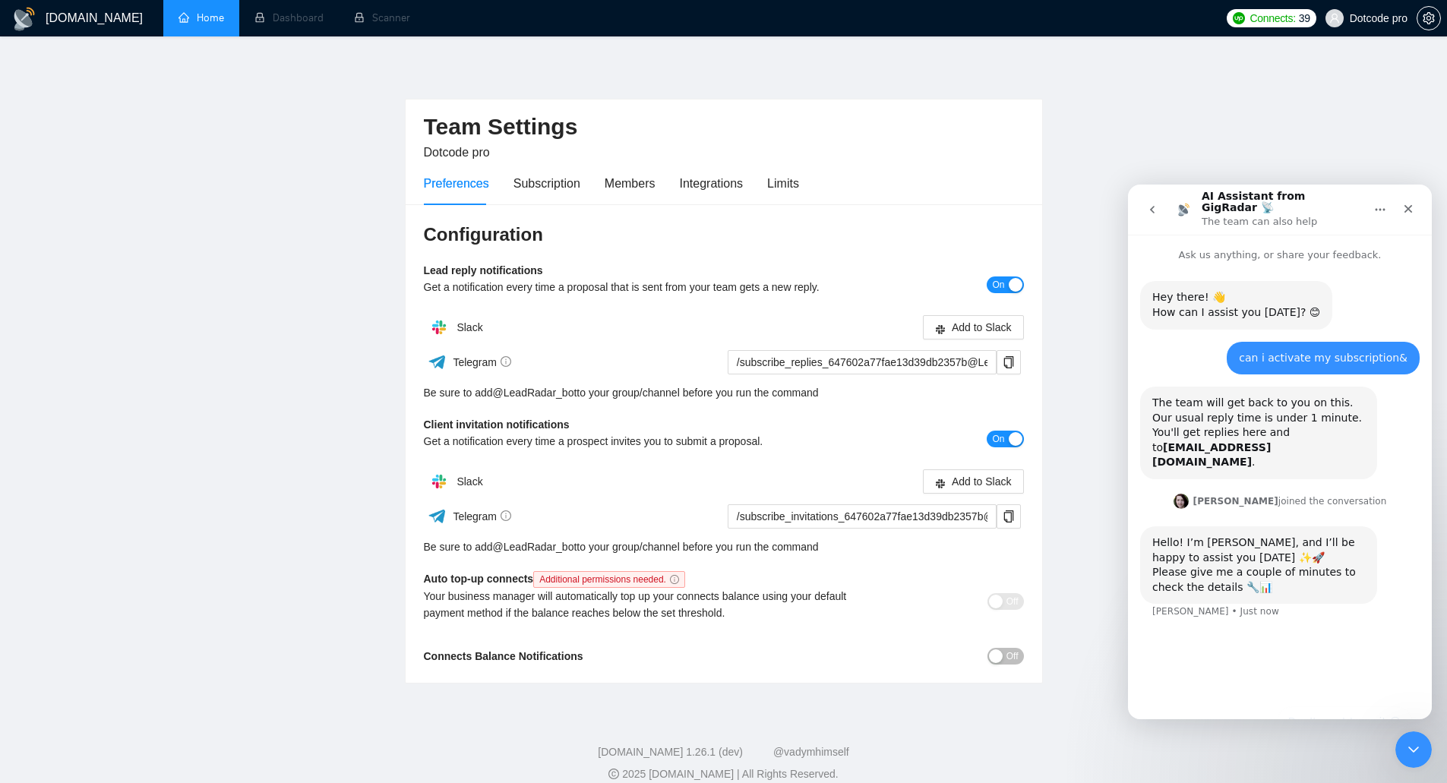
click at [204, 19] on link "Home" at bounding box center [201, 17] width 46 height 13
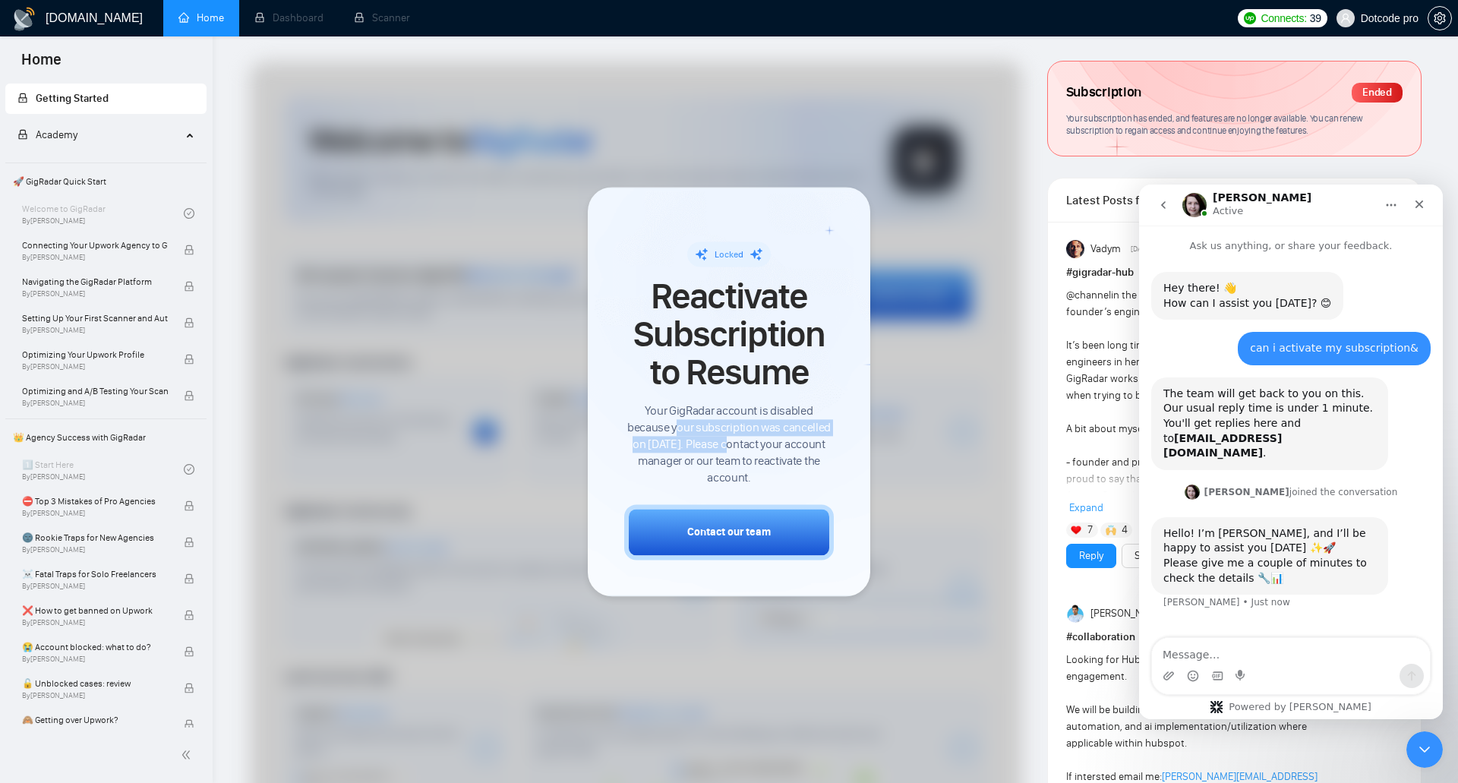
drag, startPoint x: 679, startPoint y: 424, endPoint x: 728, endPoint y: 448, distance: 55.0
click at [728, 448] on span "Your GigRadar account is disabled because your subscription was cancelled on [D…" at bounding box center [729, 445] width 210 height 84
click at [713, 532] on div "Contact our team" at bounding box center [729, 532] width 84 height 16
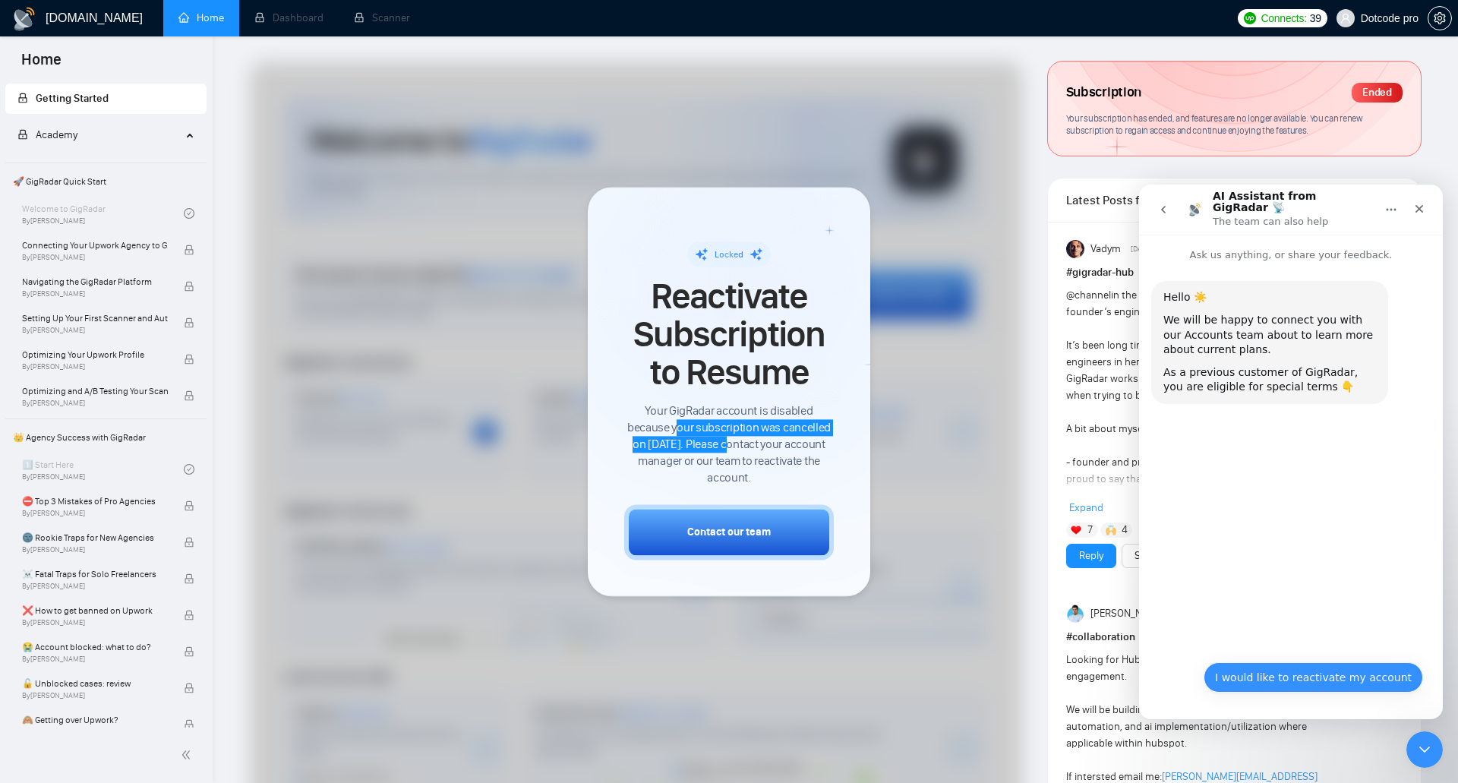
click at [1328, 677] on button "I would like to reactivate my account" at bounding box center [1314, 677] width 220 height 30
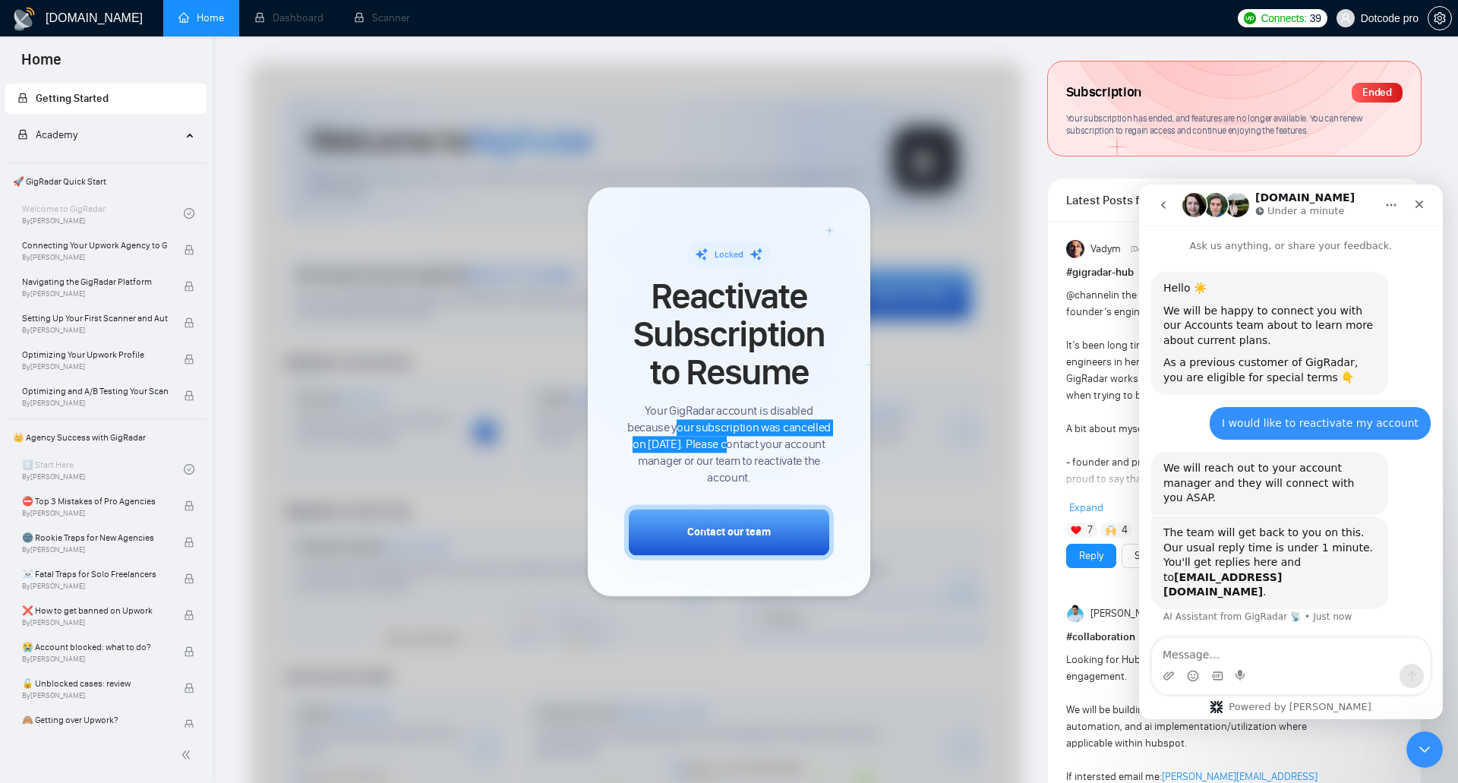
scroll to position [15, 0]
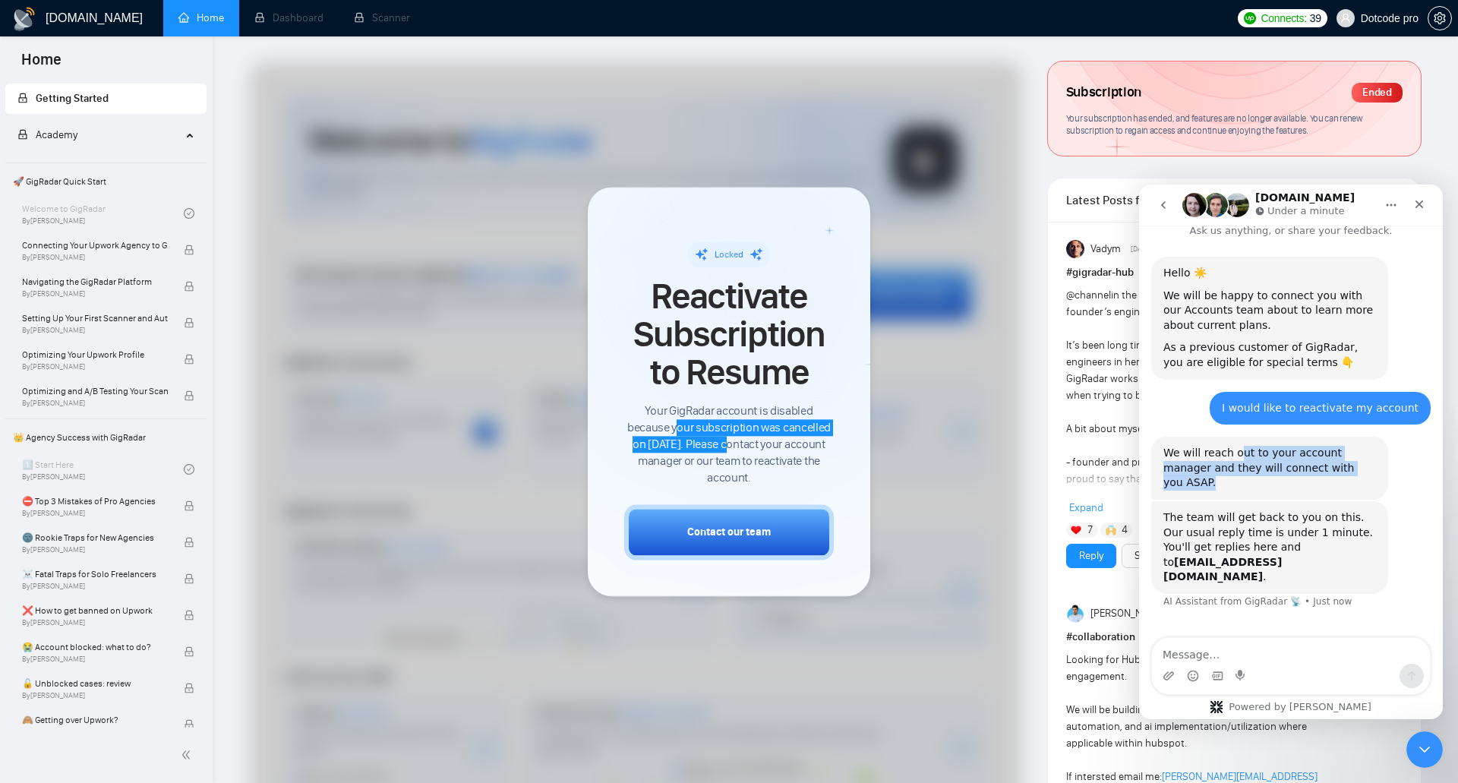
drag, startPoint x: 1233, startPoint y: 456, endPoint x: 1336, endPoint y: 472, distance: 103.7
click at [1336, 472] on div "We will reach out to your account manager and they will connect with you ASAP." at bounding box center [1270, 468] width 213 height 45
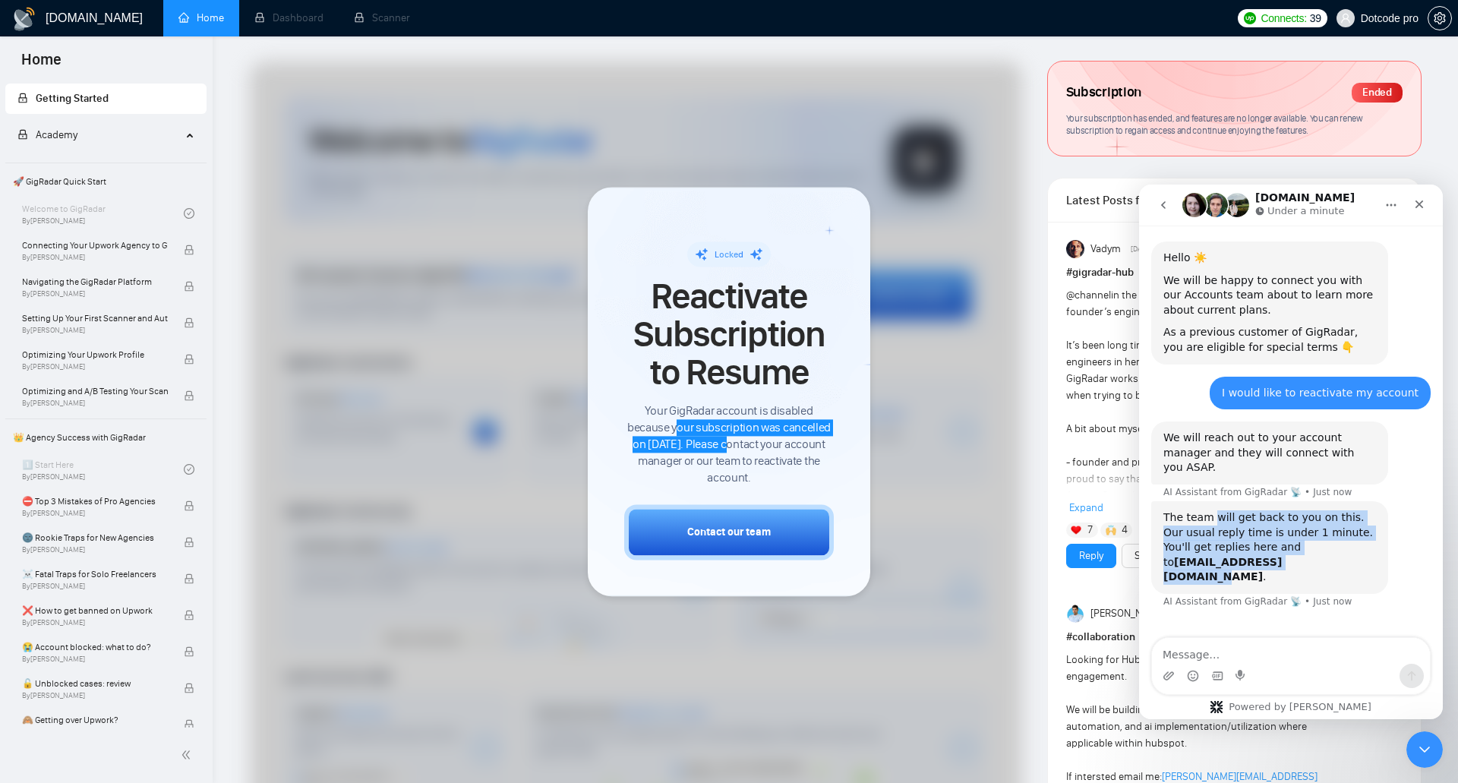
drag, startPoint x: 1211, startPoint y: 508, endPoint x: 1284, endPoint y: 542, distance: 81.2
click at [1284, 542] on div "The team will get back to you on this. Our usual reply time is under 1 minute. …" at bounding box center [1270, 547] width 213 height 74
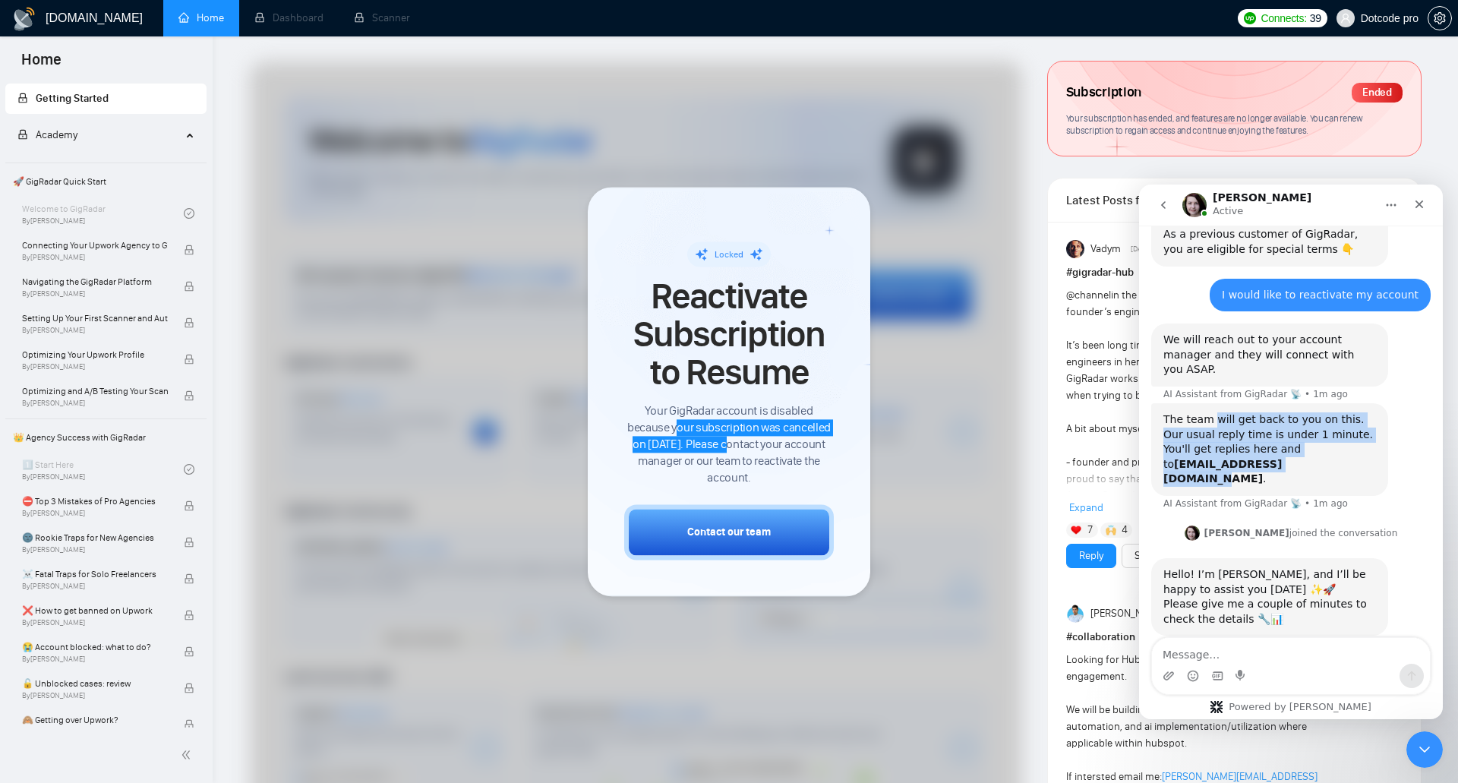
scroll to position [187, 0]
